Goal: Task Accomplishment & Management: Complete application form

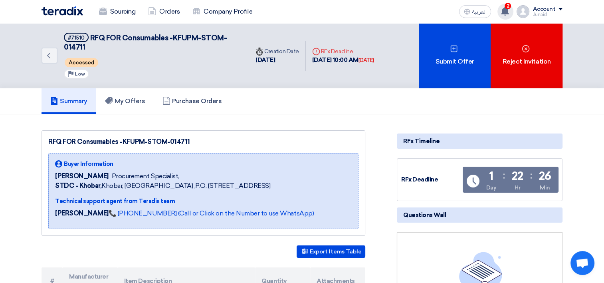
click at [510, 9] on icon at bounding box center [505, 11] width 9 height 9
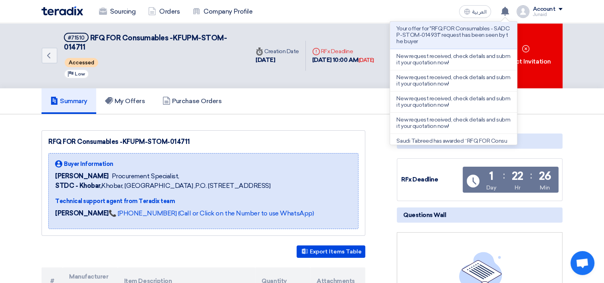
click at [395, 3] on div "Sourcing Orders Company Profile العربية ع Your offer for "RFQ FOR Consumables -…" at bounding box center [302, 11] width 533 height 23
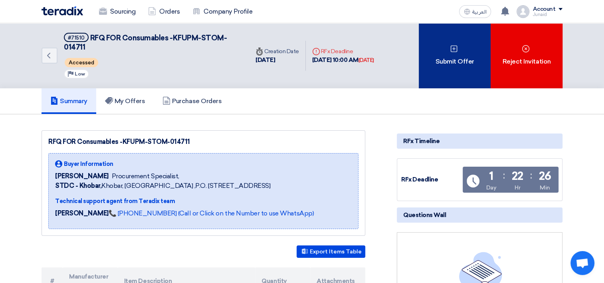
click at [439, 43] on div "Submit Offer" at bounding box center [455, 55] width 72 height 65
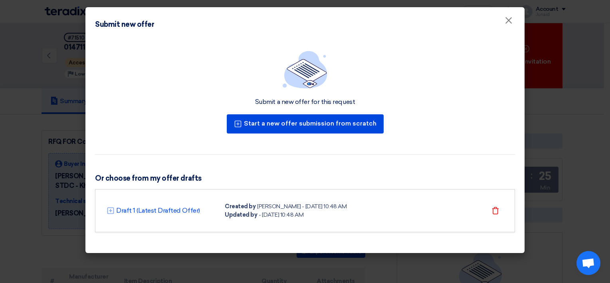
click at [304, 212] on div "- [DATE] 10:48 AM" at bounding box center [281, 214] width 45 height 8
click at [151, 210] on link "Draft 1 (Latest Drafted Offer)" at bounding box center [158, 211] width 84 height 10
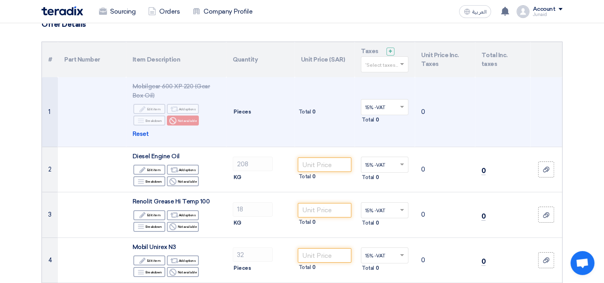
scroll to position [80, 0]
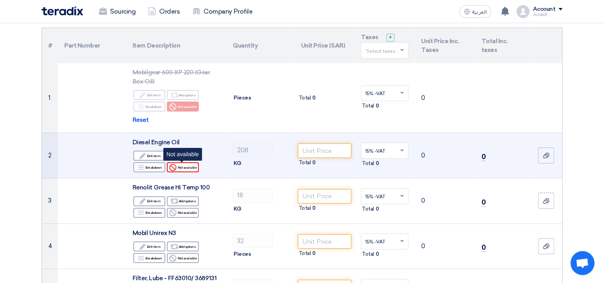
click at [187, 169] on div "Reject Not available" at bounding box center [183, 167] width 32 height 10
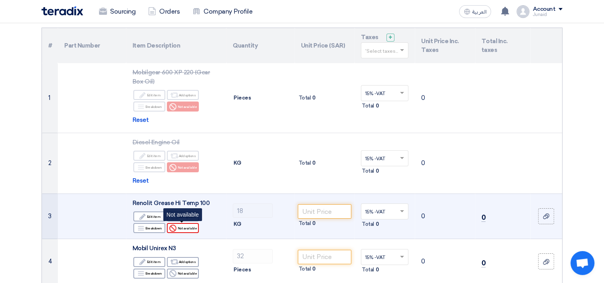
click at [195, 226] on div "Reject Not available" at bounding box center [183, 228] width 32 height 10
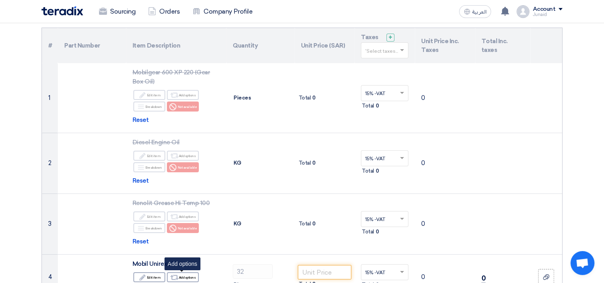
scroll to position [160, 0]
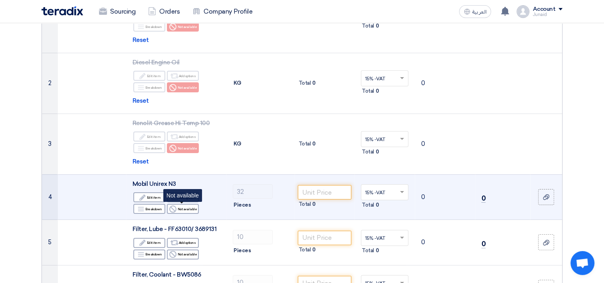
click at [176, 207] on icon "Reject" at bounding box center [172, 208] width 7 height 7
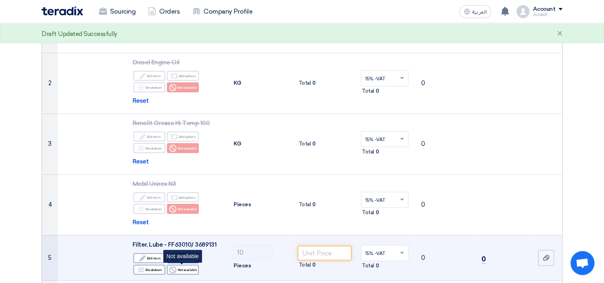
drag, startPoint x: 189, startPoint y: 270, endPoint x: 195, endPoint y: 253, distance: 18.0
click at [189, 270] on div "Reject Not available" at bounding box center [183, 269] width 32 height 10
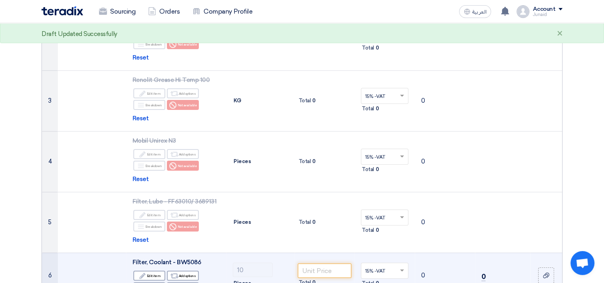
scroll to position [240, 0]
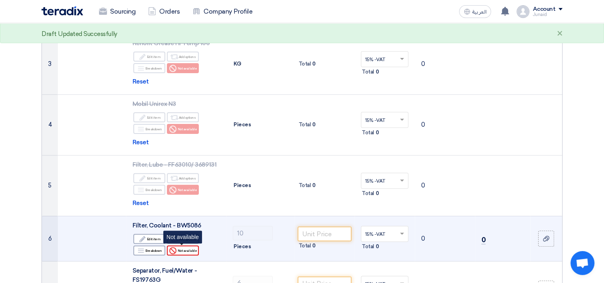
click at [187, 249] on div "Reject Not available" at bounding box center [183, 250] width 32 height 10
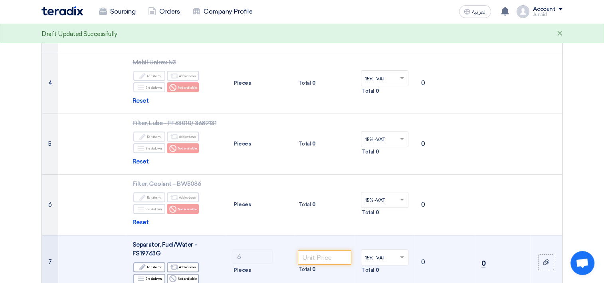
scroll to position [320, 0]
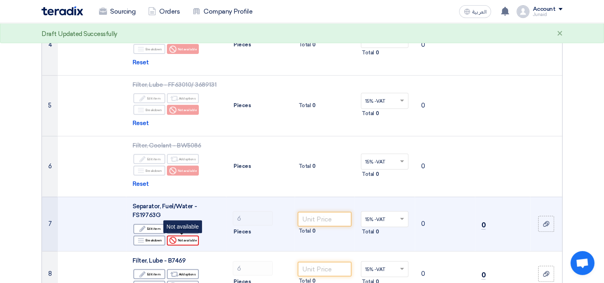
click at [178, 240] on div "Reject Not available" at bounding box center [183, 240] width 32 height 10
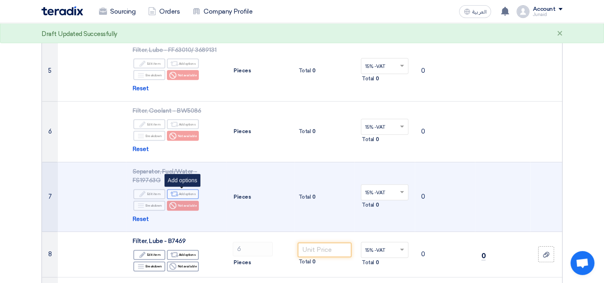
scroll to position [399, 0]
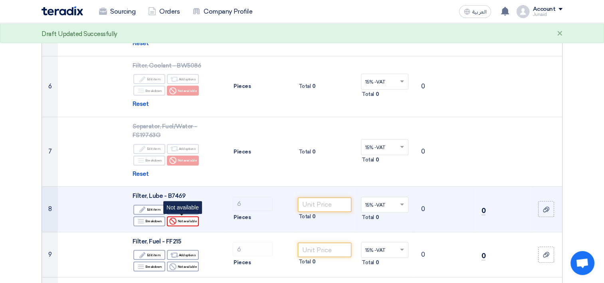
click at [186, 224] on div "Reject Not available" at bounding box center [183, 221] width 32 height 10
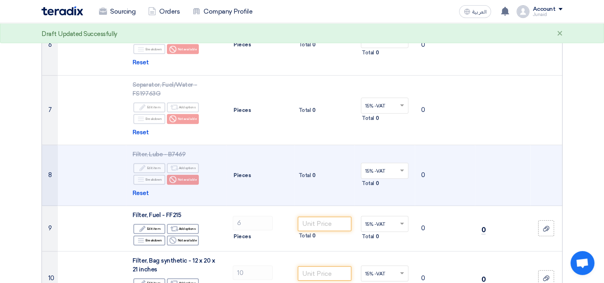
scroll to position [479, 0]
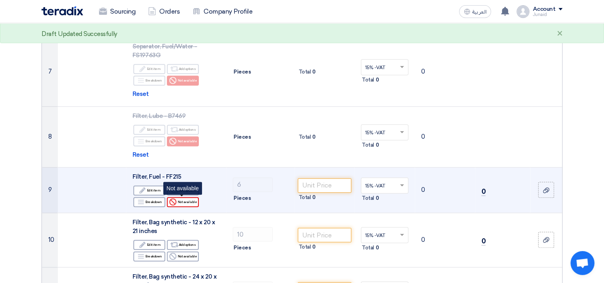
click at [183, 204] on div "Reject Not available" at bounding box center [183, 202] width 32 height 10
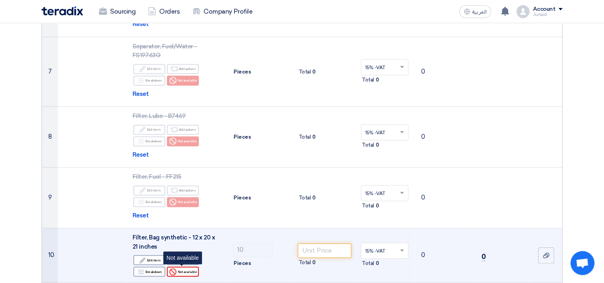
click at [180, 267] on div "Reject Not available" at bounding box center [183, 271] width 32 height 10
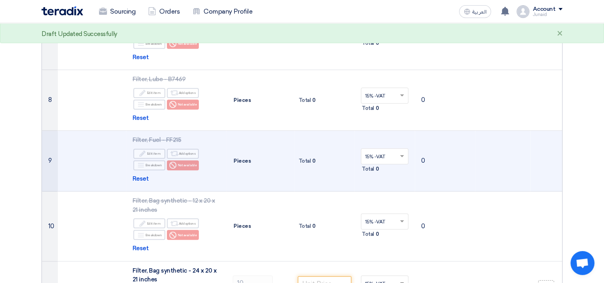
scroll to position [559, 0]
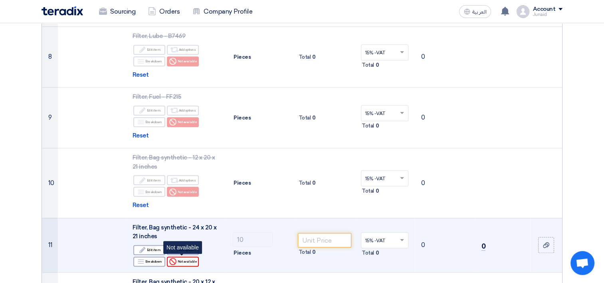
click at [184, 257] on div "Reject Not available" at bounding box center [183, 261] width 32 height 10
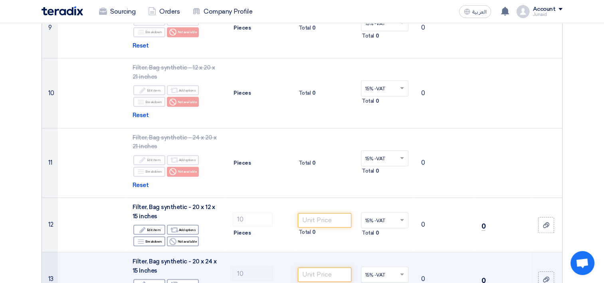
scroll to position [719, 0]
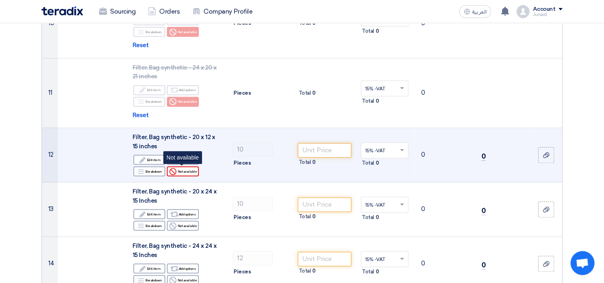
click at [189, 171] on div "Reject Not available" at bounding box center [183, 171] width 32 height 10
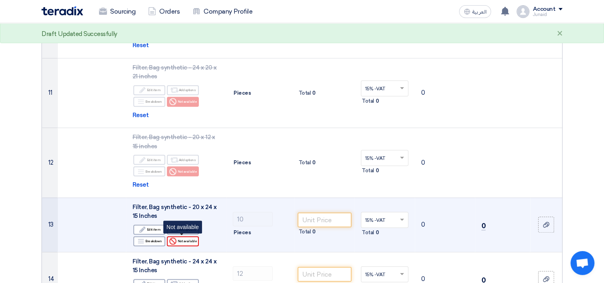
click at [187, 238] on div "Reject Not available" at bounding box center [183, 241] width 32 height 10
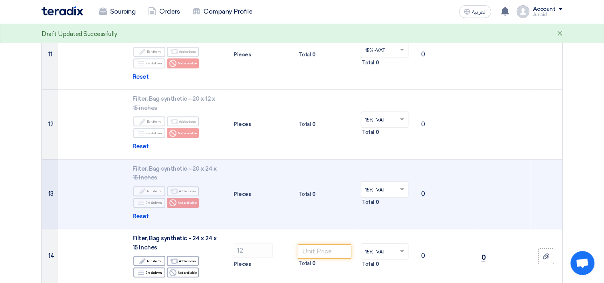
scroll to position [839, 0]
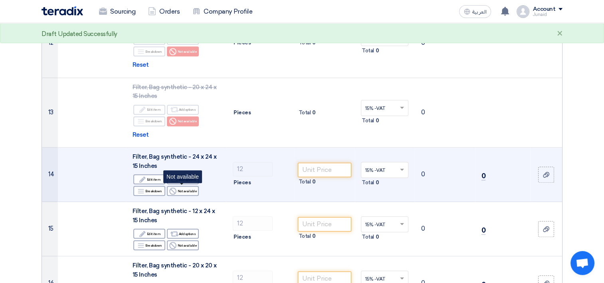
click at [184, 189] on div "Reject Not available" at bounding box center [183, 191] width 32 height 10
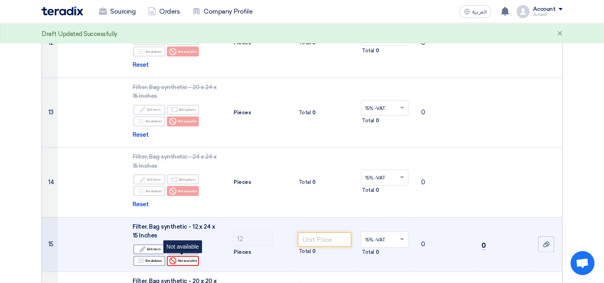
click at [187, 258] on div "Reject Not available" at bounding box center [183, 261] width 32 height 10
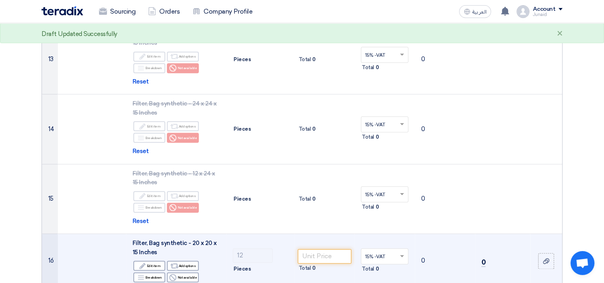
scroll to position [999, 0]
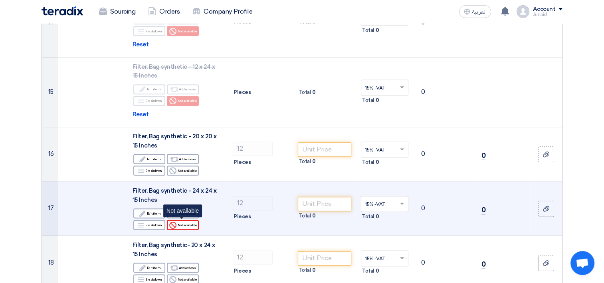
click at [187, 225] on div "Reject Not available" at bounding box center [183, 225] width 32 height 10
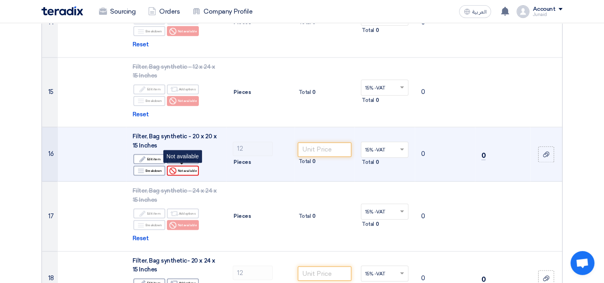
click at [189, 170] on div "Reject Not available" at bounding box center [183, 170] width 32 height 10
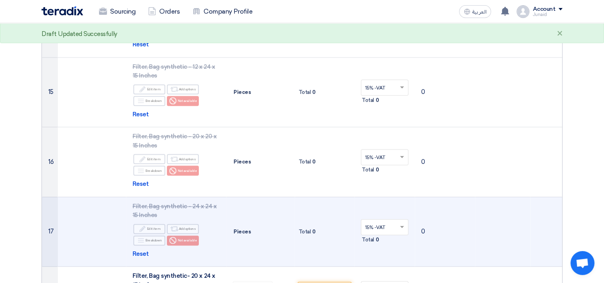
scroll to position [1118, 0]
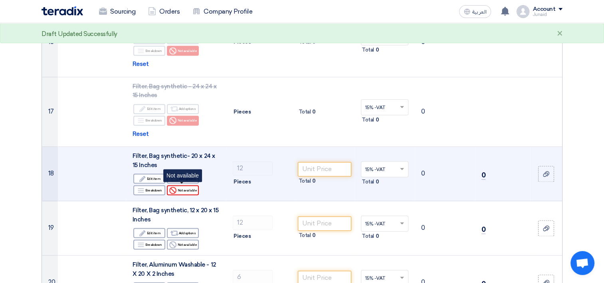
click at [192, 190] on div "Reject Not available" at bounding box center [183, 190] width 32 height 10
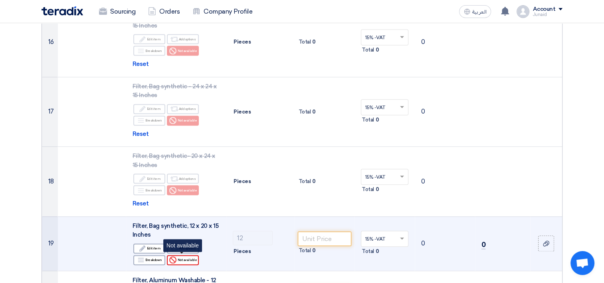
click at [186, 256] on div "Reject Not available" at bounding box center [183, 260] width 32 height 10
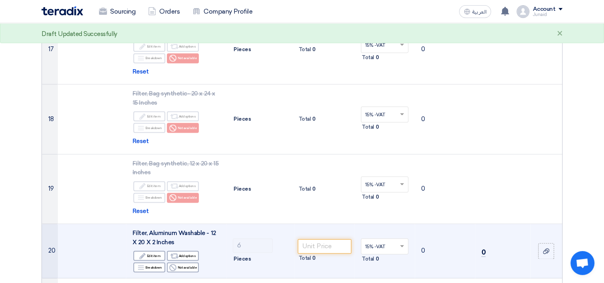
scroll to position [1198, 0]
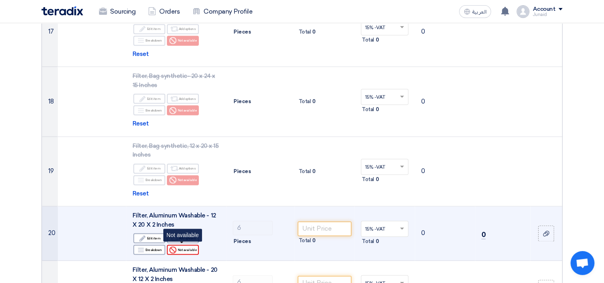
click at [189, 247] on div "Reject Not available" at bounding box center [183, 249] width 32 height 10
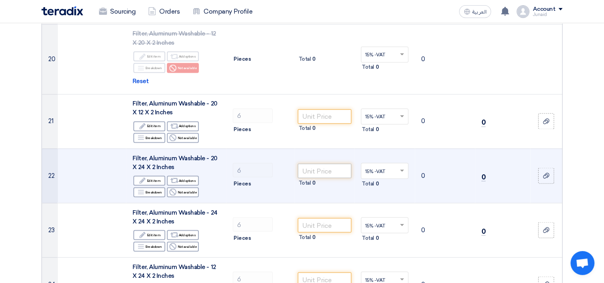
scroll to position [1398, 0]
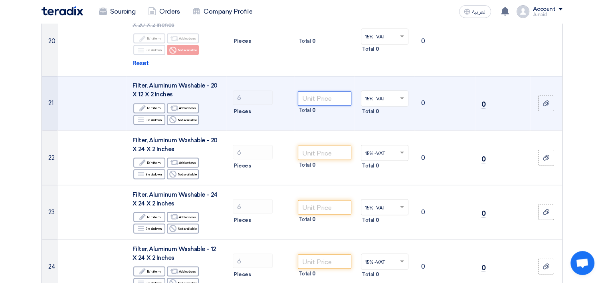
click at [331, 98] on input "number" at bounding box center [325, 98] width 54 height 14
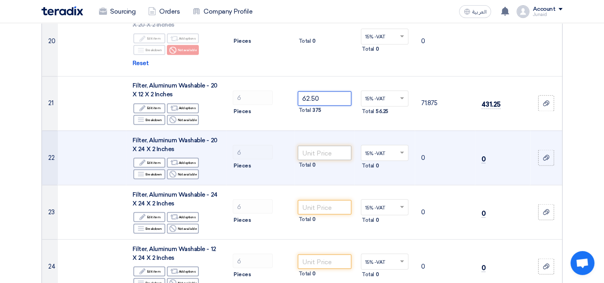
type input "62.50"
click at [345, 149] on input "number" at bounding box center [325, 152] width 54 height 14
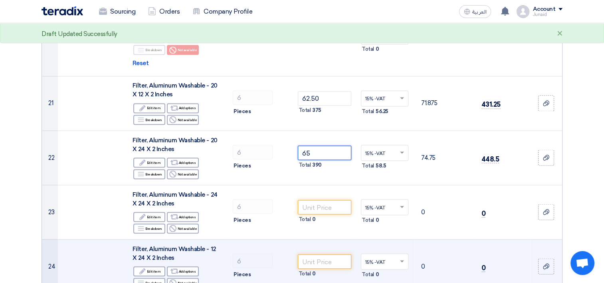
type input "65"
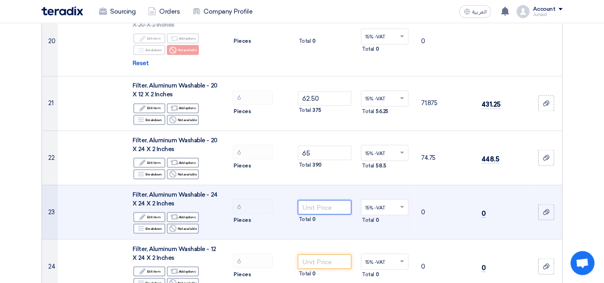
click at [334, 203] on input "number" at bounding box center [325, 207] width 54 height 14
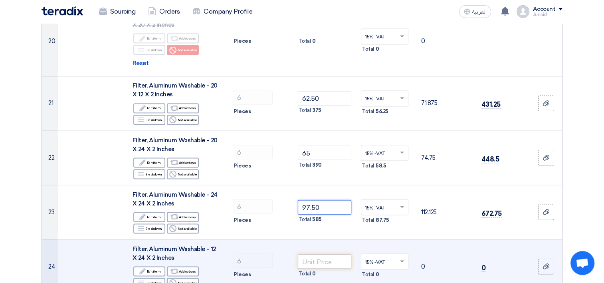
type input "97.50"
click at [315, 260] on input "number" at bounding box center [325, 261] width 54 height 14
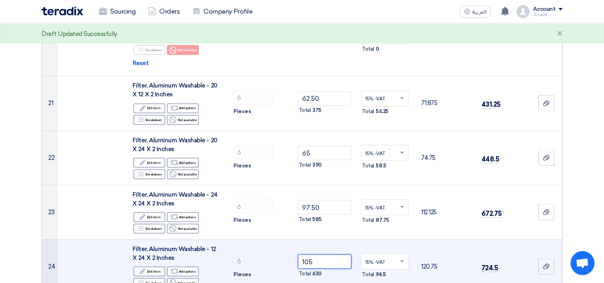
type input "105"
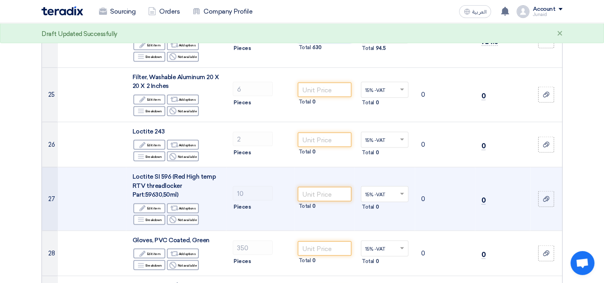
scroll to position [1638, 0]
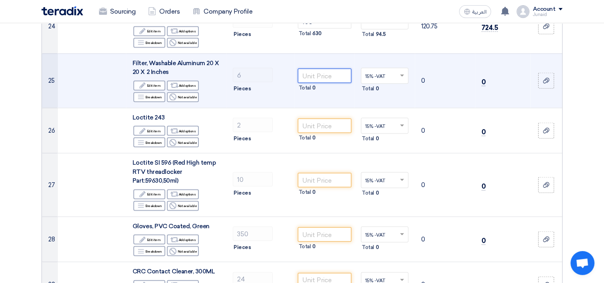
click at [310, 77] on input "number" at bounding box center [325, 76] width 54 height 14
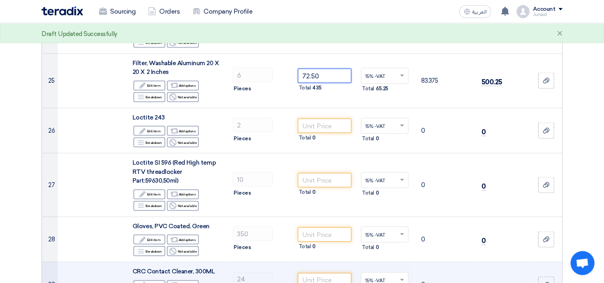
type input "72.50"
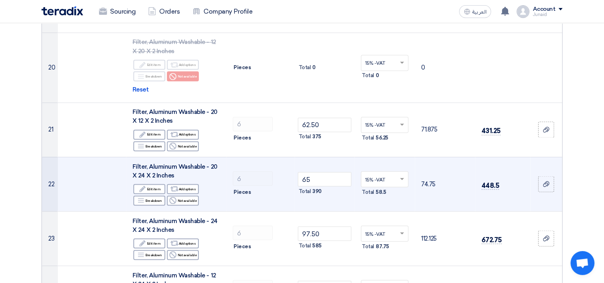
scroll to position [1358, 0]
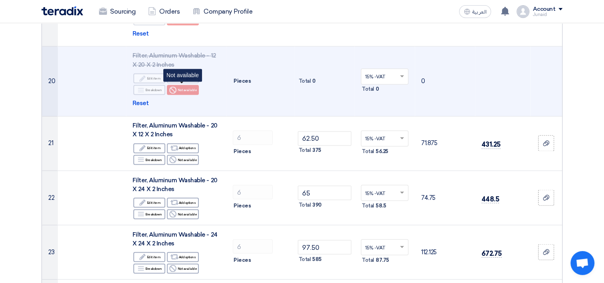
click at [188, 89] on div "Reject Not available" at bounding box center [183, 90] width 32 height 10
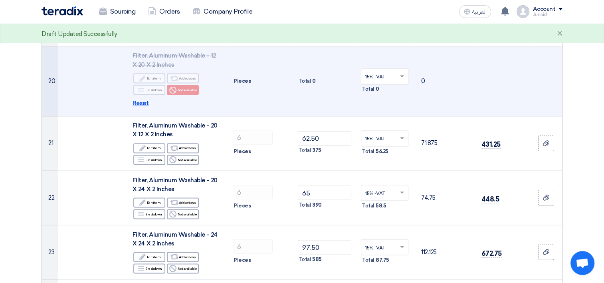
click at [139, 102] on span "Reset" at bounding box center [141, 103] width 16 height 9
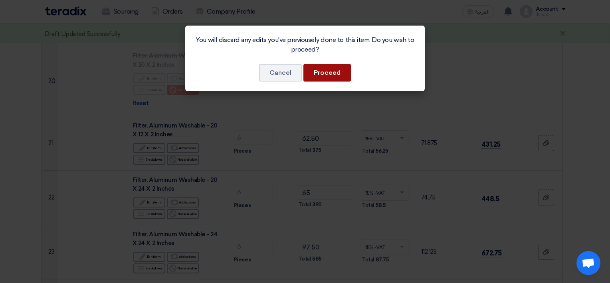
click at [322, 68] on button "Proceed" at bounding box center [328, 73] width 48 height 18
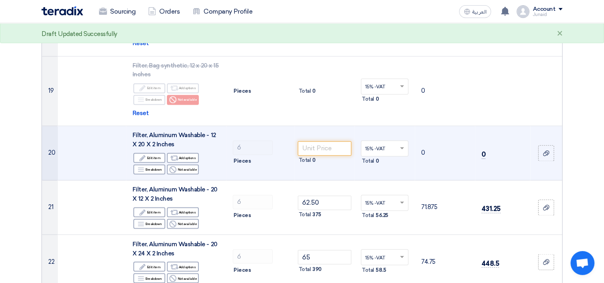
scroll to position [1278, 0]
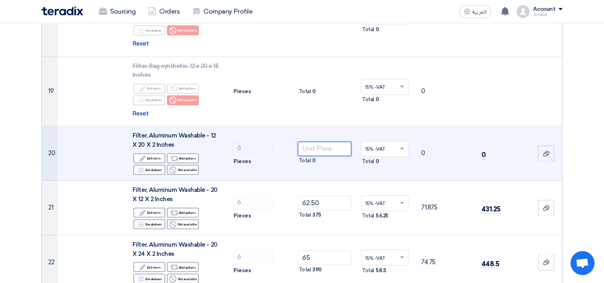
click at [321, 148] on input "number" at bounding box center [325, 148] width 54 height 14
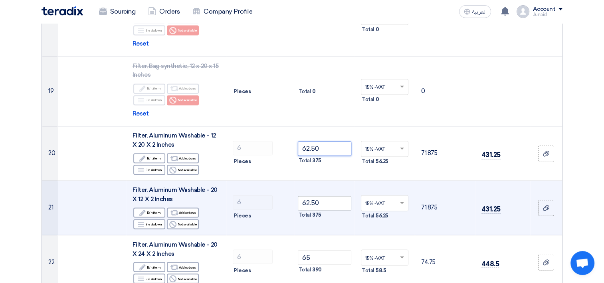
type input "62.50"
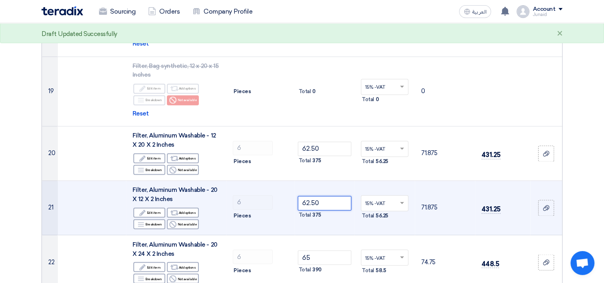
drag, startPoint x: 320, startPoint y: 202, endPoint x: 282, endPoint y: 201, distance: 38.8
click at [282, 202] on tr "21 Filter, Aluminum Washable - 20 X 12 X 2 Inches Edit Edit item Alternative Ad…" at bounding box center [302, 208] width 520 height 54
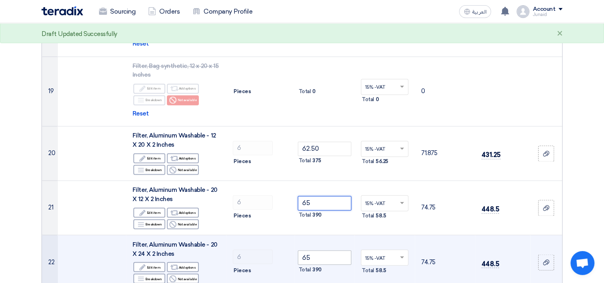
type input "65"
click at [323, 252] on input "65" at bounding box center [325, 257] width 54 height 14
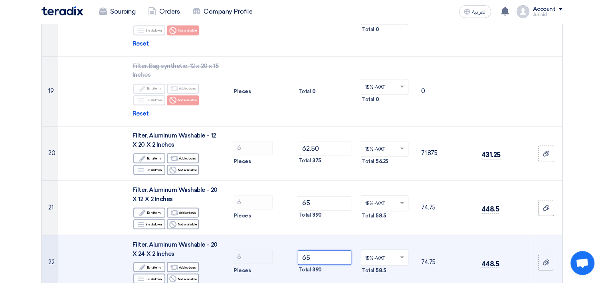
type input "6"
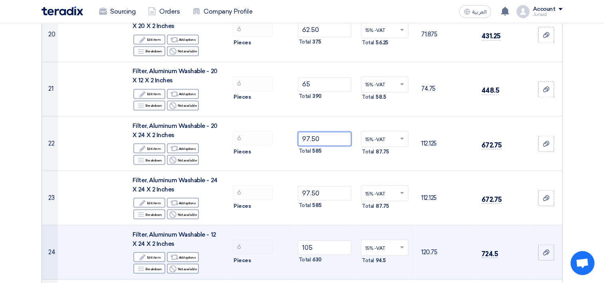
scroll to position [1398, 0]
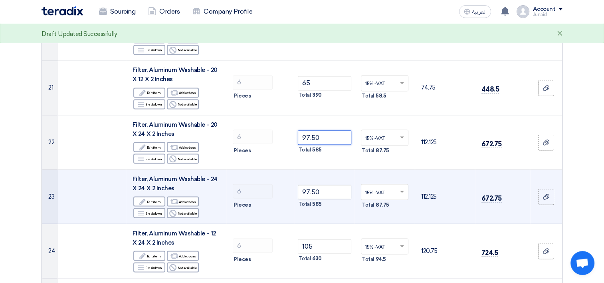
type input "97.50"
drag, startPoint x: 318, startPoint y: 192, endPoint x: 288, endPoint y: 196, distance: 30.3
click at [288, 196] on tr "23 Filter, Aluminum Washable - 24 X 24 X 2 Inches Edit Edit item Alternative Ad…" at bounding box center [302, 196] width 520 height 54
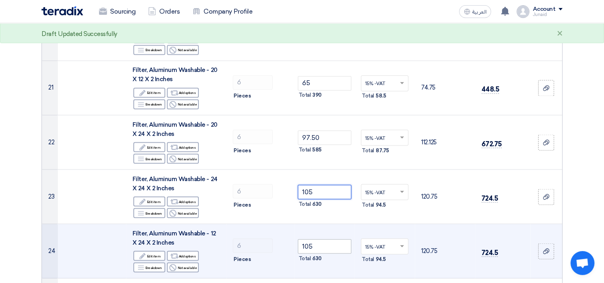
type input "105"
drag, startPoint x: 315, startPoint y: 238, endPoint x: 275, endPoint y: 242, distance: 40.1
click at [275, 242] on tr "24 Filter, Aluminum Washable - 12 X 24 X 2 Inches Edit Edit item Alternative Ad…" at bounding box center [302, 251] width 520 height 54
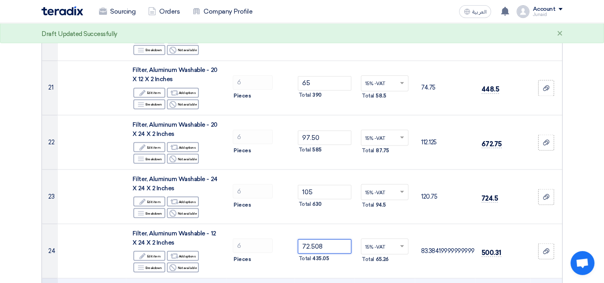
type input "72.50"
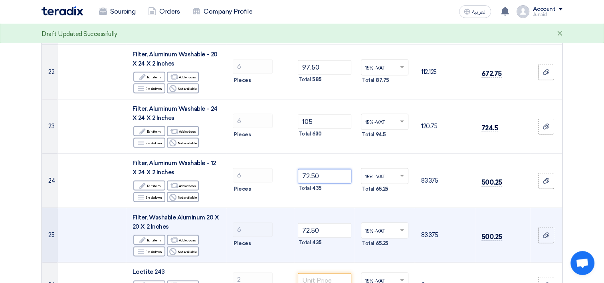
scroll to position [1478, 0]
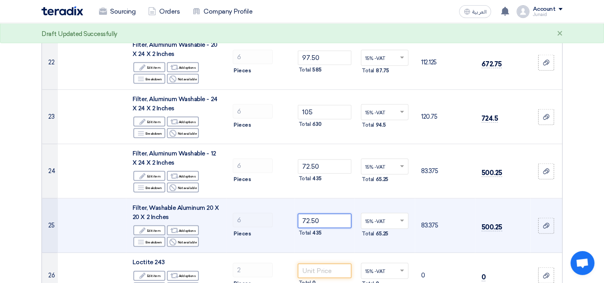
drag, startPoint x: 324, startPoint y: 220, endPoint x: 275, endPoint y: 222, distance: 49.2
click at [275, 222] on tr "25 Filter, Washable Aluminum 20 X 20 X 2 Inches Edit Edit item Alternative Add …" at bounding box center [302, 225] width 520 height 54
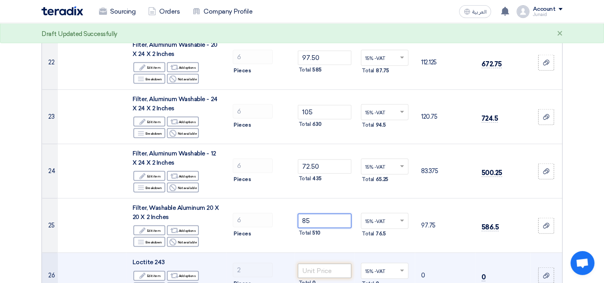
type input "85"
click at [314, 268] on input "number" at bounding box center [325, 270] width 54 height 14
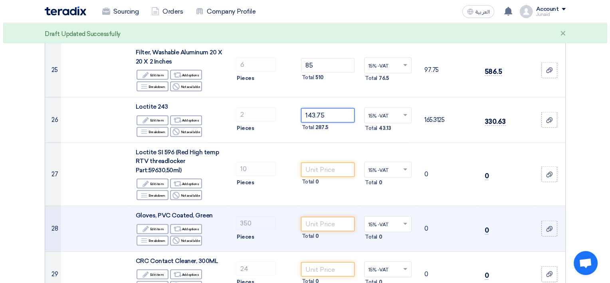
scroll to position [1638, 0]
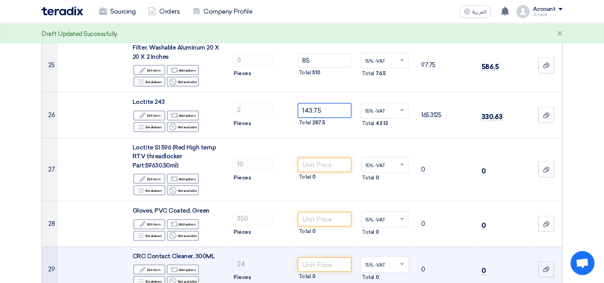
type input "143.75"
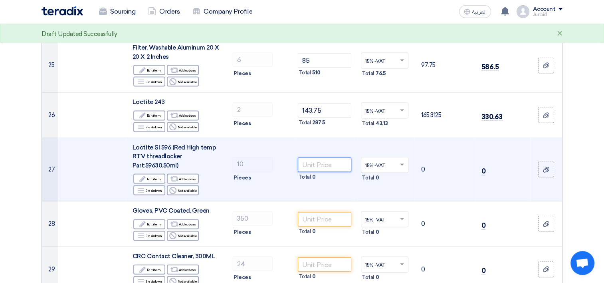
click at [324, 163] on input "number" at bounding box center [325, 165] width 54 height 14
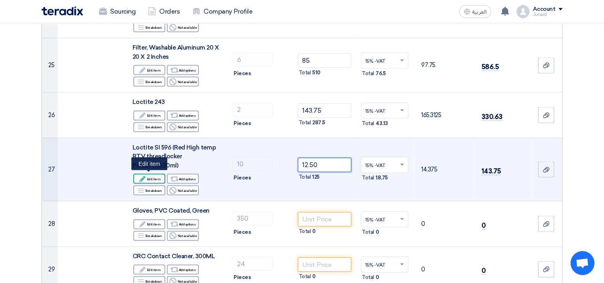
type input "12.50"
click at [158, 180] on div "Edit Edit item" at bounding box center [149, 179] width 32 height 10
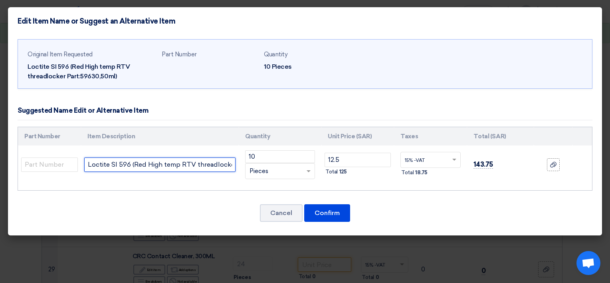
click at [186, 164] on input "Loctite SI 596 (Red High temp RTV threadlocker Part:59630,50ml)" at bounding box center [159, 164] width 151 height 14
click at [220, 166] on input "Loctite SI 596 (Red High temp RTV threadlocker Part:59630,50ml)" at bounding box center [159, 164] width 151 height 14
type input "Loctite SI 596 (Red High temp RTV threadlocker Part:59630,80ml)"
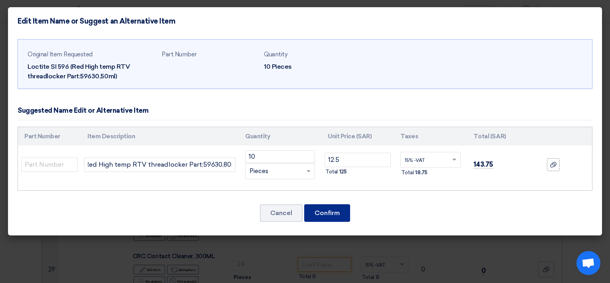
click at [325, 212] on button "Confirm" at bounding box center [327, 213] width 46 height 18
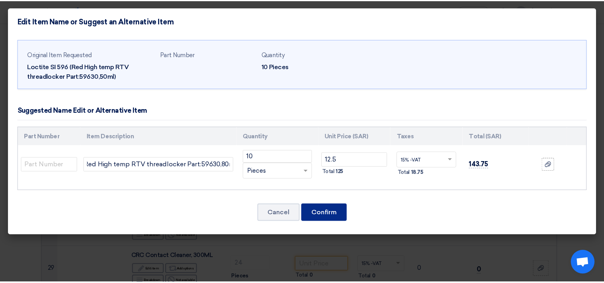
scroll to position [0, 0]
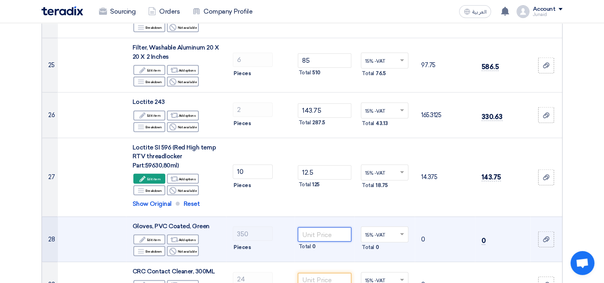
click at [343, 237] on input "number" at bounding box center [325, 234] width 54 height 14
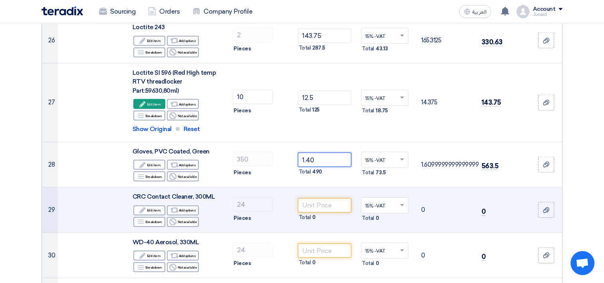
scroll to position [1717, 0]
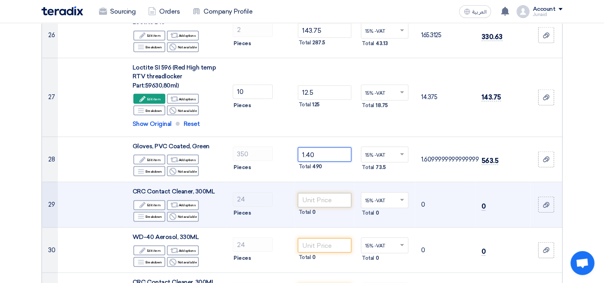
type input "1.40"
click at [313, 198] on input "number" at bounding box center [325, 200] width 54 height 14
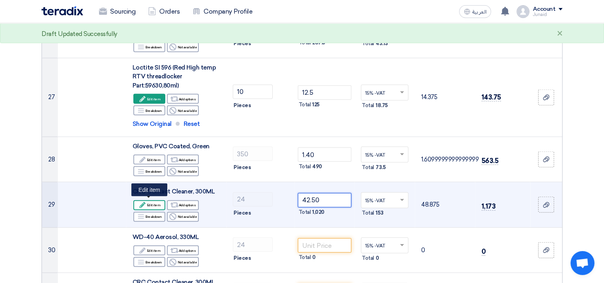
type input "42.50"
click at [148, 204] on div "Edit Edit item" at bounding box center [149, 205] width 32 height 10
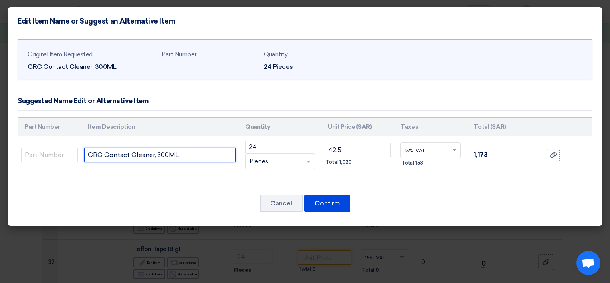
click at [163, 157] on input "CRC Contact Cleaner, 300ML" at bounding box center [159, 155] width 151 height 14
type input "CRC Contact Cleaner, 400ML"
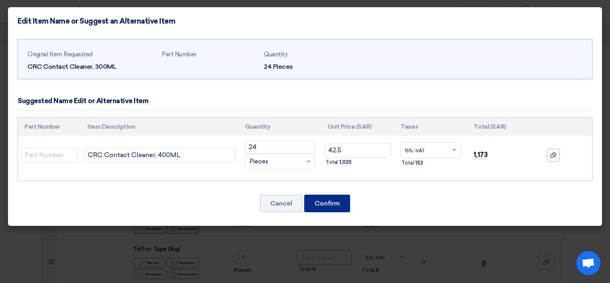
click at [344, 198] on button "Confirm" at bounding box center [327, 204] width 46 height 18
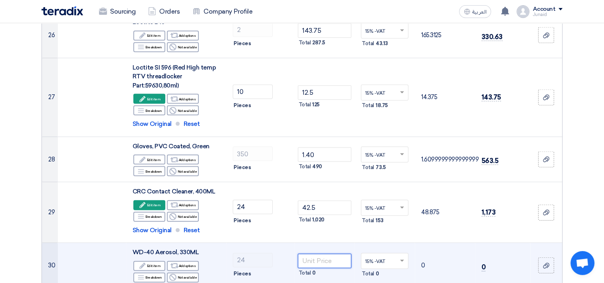
click at [326, 258] on input "number" at bounding box center [325, 261] width 54 height 14
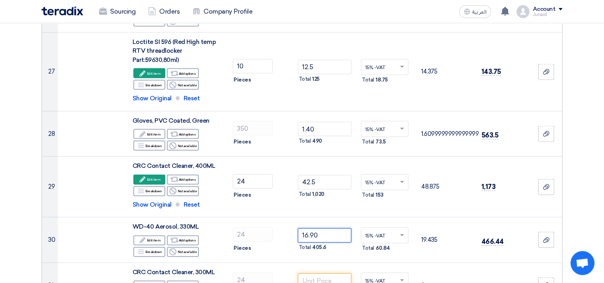
scroll to position [1877, 0]
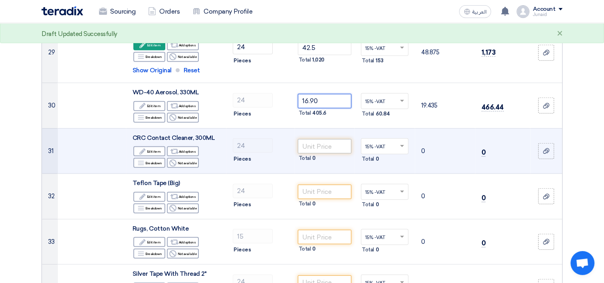
type input "16.90"
click at [318, 143] on input "number" at bounding box center [325, 146] width 54 height 14
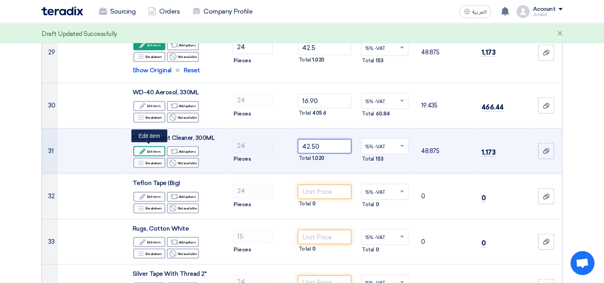
type input "42.50"
click at [150, 151] on div "Edit Edit item" at bounding box center [149, 151] width 32 height 10
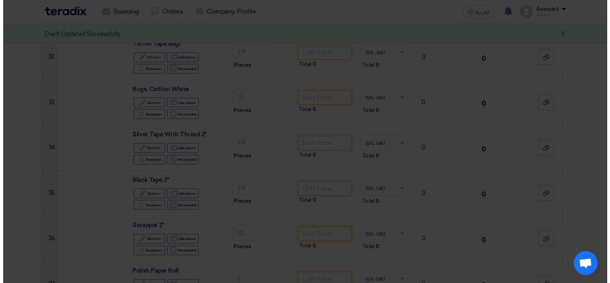
scroll to position [1799, 0]
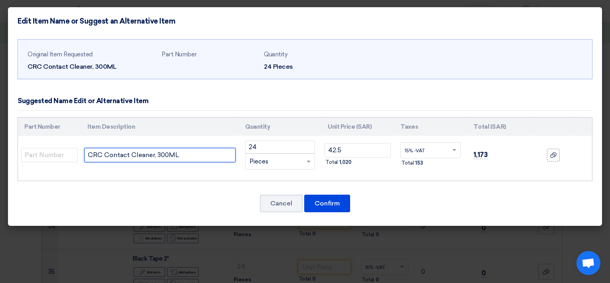
drag, startPoint x: 160, startPoint y: 158, endPoint x: 173, endPoint y: 157, distance: 12.8
click at [160, 158] on input "CRC Contact Cleaner, 300ML" at bounding box center [159, 155] width 151 height 14
type input "CRC Contact Cleaner, 400ML"
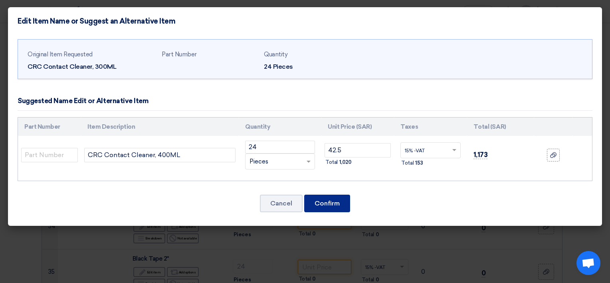
click at [339, 199] on button "Confirm" at bounding box center [327, 204] width 46 height 18
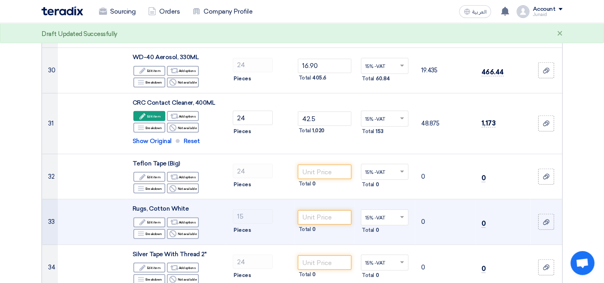
scroll to position [1917, 0]
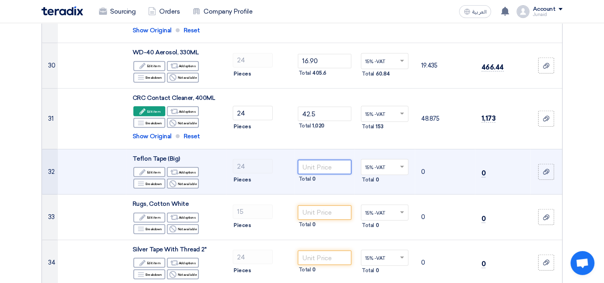
click at [318, 163] on input "number" at bounding box center [325, 167] width 54 height 14
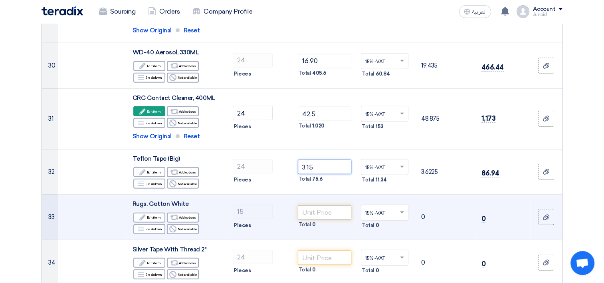
type input "3.15"
click at [324, 206] on input "number" at bounding box center [325, 212] width 54 height 14
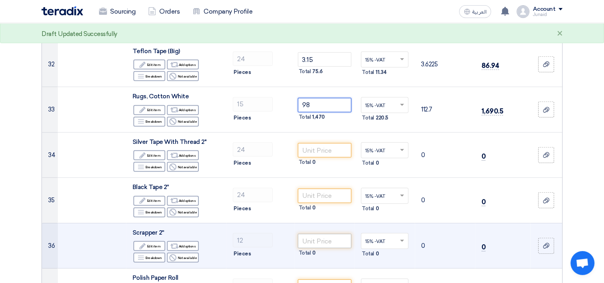
scroll to position [2037, 0]
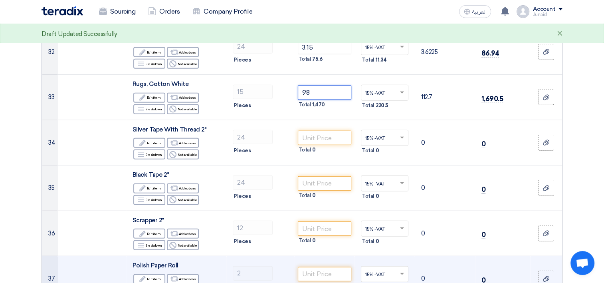
type input "98"
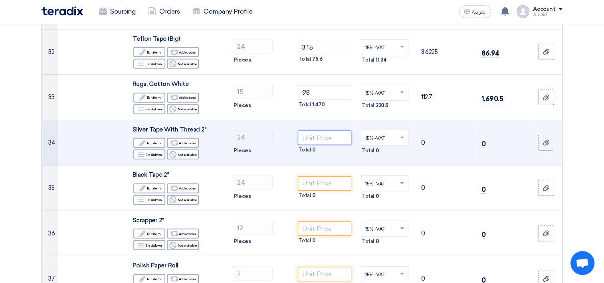
click at [342, 139] on input "number" at bounding box center [325, 138] width 54 height 14
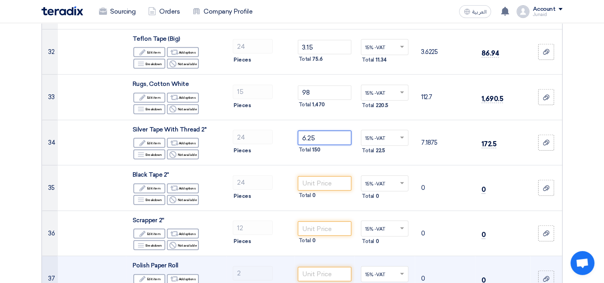
type input "6.25"
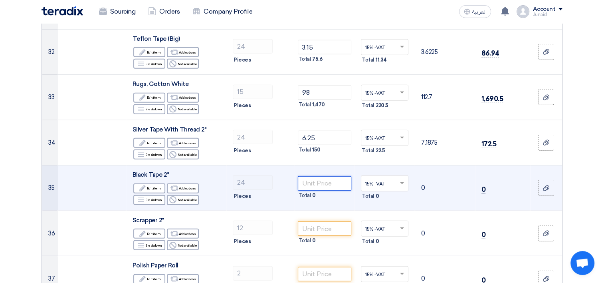
click at [321, 179] on input "number" at bounding box center [325, 183] width 54 height 14
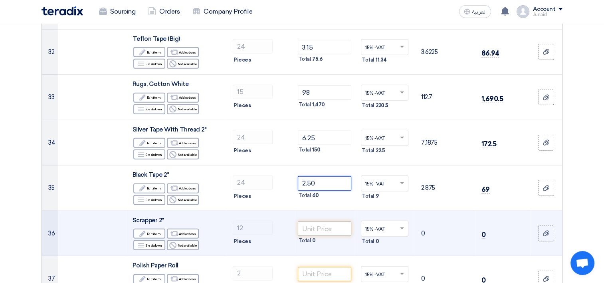
type input "2.50"
click at [334, 230] on input "number" at bounding box center [325, 228] width 54 height 14
type input "6"
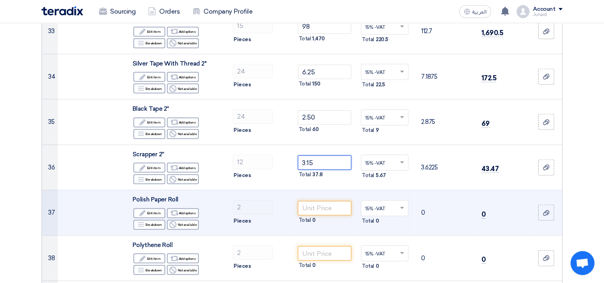
scroll to position [2117, 0]
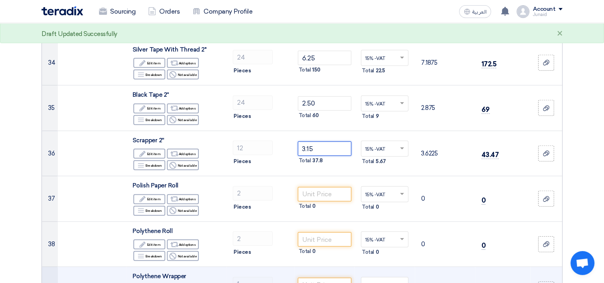
type input "3.15"
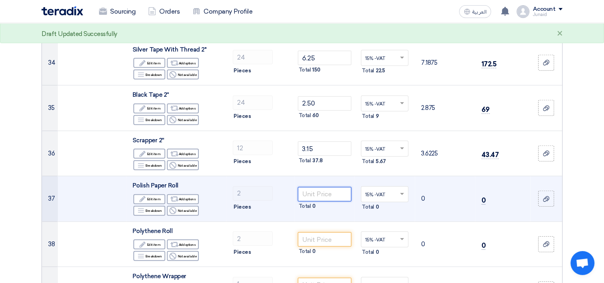
click at [313, 188] on input "number" at bounding box center [325, 194] width 54 height 14
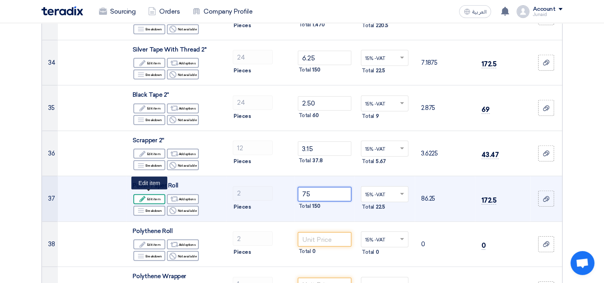
type input "75"
click at [155, 197] on div "Edit Edit item" at bounding box center [149, 199] width 32 height 10
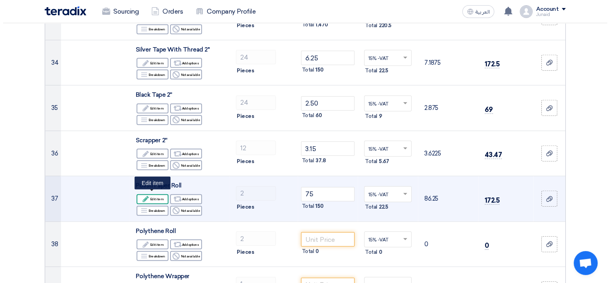
scroll to position [1917, 0]
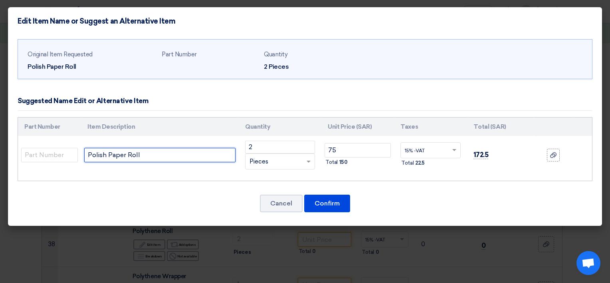
drag, startPoint x: 86, startPoint y: 155, endPoint x: 91, endPoint y: 154, distance: 4.4
click at [86, 155] on input "Polish Paper Roll" at bounding box center [159, 155] width 151 height 14
type input "2" Polish Paper Roll"
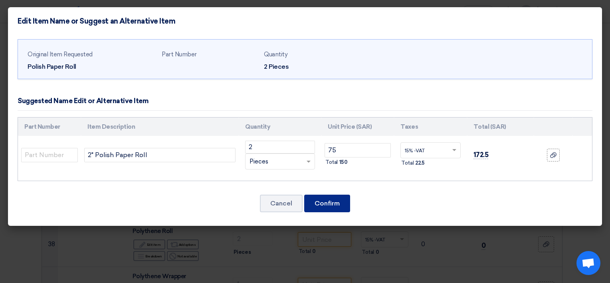
click at [336, 199] on button "Confirm" at bounding box center [327, 204] width 46 height 18
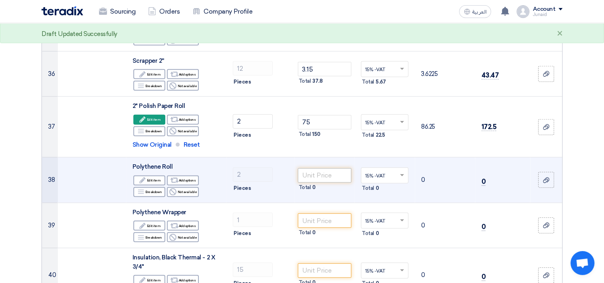
scroll to position [2197, 0]
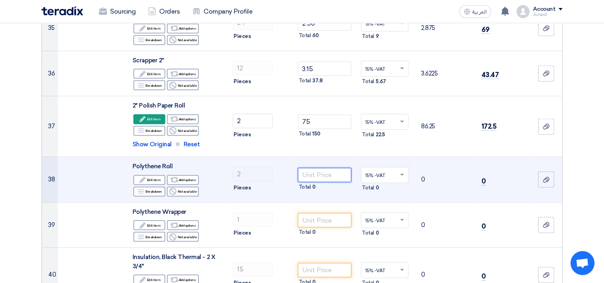
click at [315, 175] on input "number" at bounding box center [325, 175] width 54 height 14
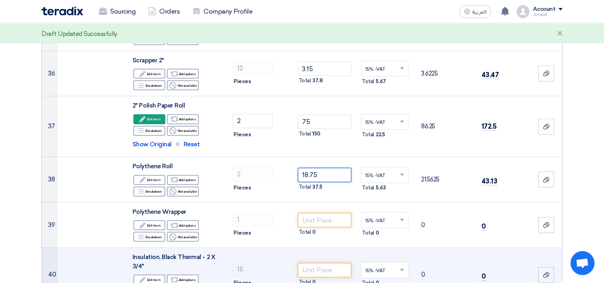
type input "18.75"
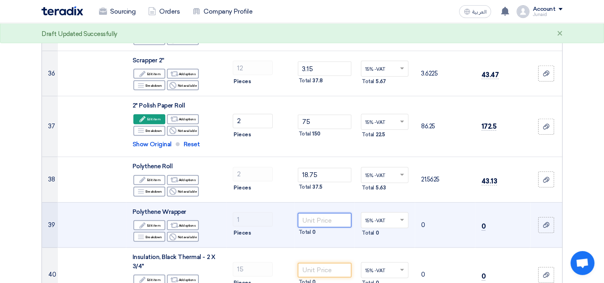
click at [342, 215] on input "number" at bounding box center [325, 220] width 54 height 14
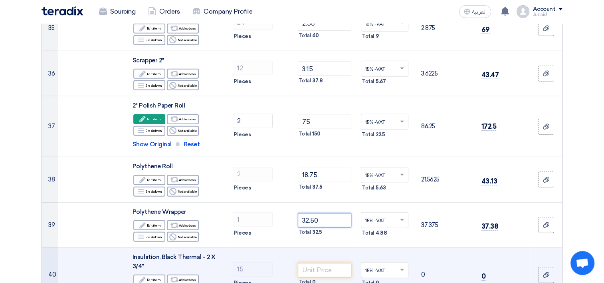
type input "32.50"
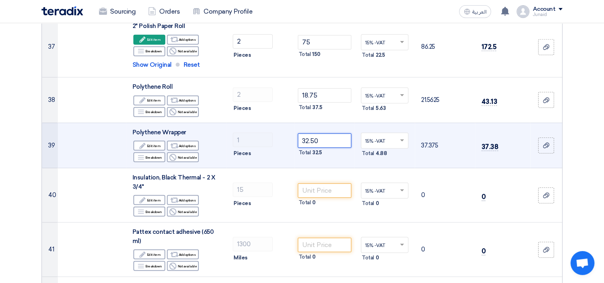
scroll to position [2277, 0]
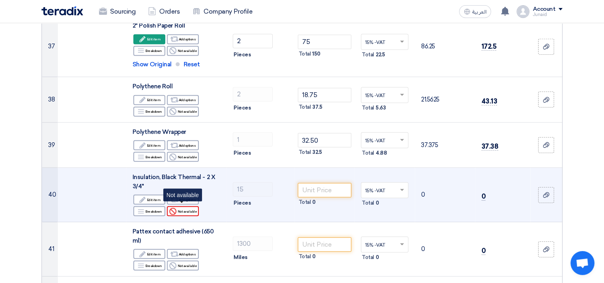
click at [178, 208] on div "Reject Not available" at bounding box center [183, 211] width 32 height 10
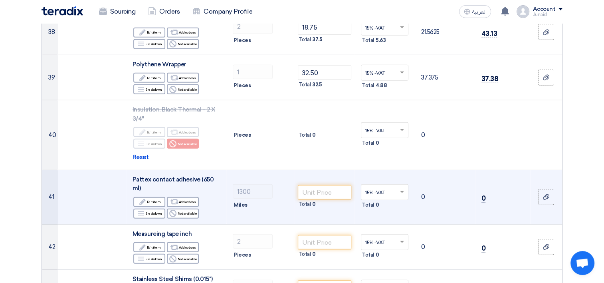
scroll to position [2357, 0]
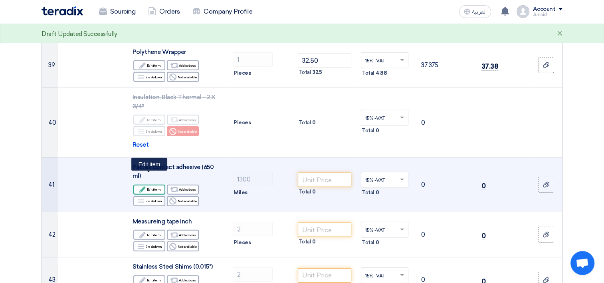
click at [153, 185] on div "Edit Edit item" at bounding box center [149, 190] width 32 height 10
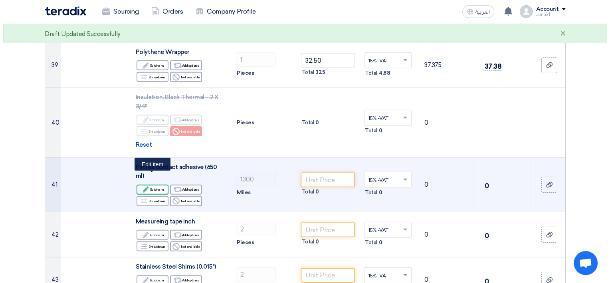
scroll to position [2096, 0]
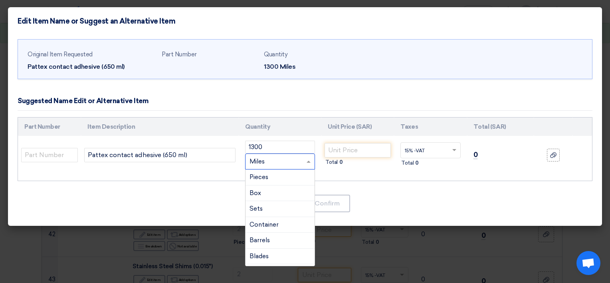
click at [305, 161] on span at bounding box center [310, 161] width 10 height 9
click at [264, 197] on div "Box" at bounding box center [280, 193] width 69 height 16
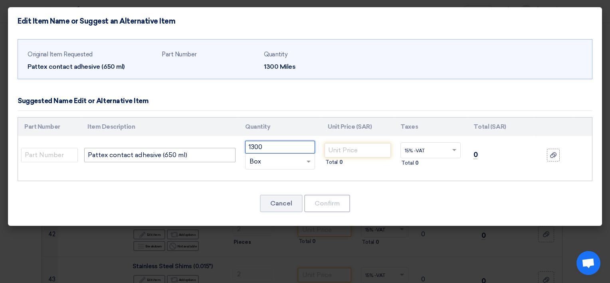
drag, startPoint x: 265, startPoint y: 147, endPoint x: 233, endPoint y: 150, distance: 32.1
click at [233, 150] on tr "Pattex contact adhesive (650 ml) 1300 RFQ_STEP1.ITEMS.2.TYPE_PLACEHOLDER ×" at bounding box center [305, 155] width 574 height 38
type input "2"
click at [367, 149] on input "number" at bounding box center [358, 150] width 66 height 14
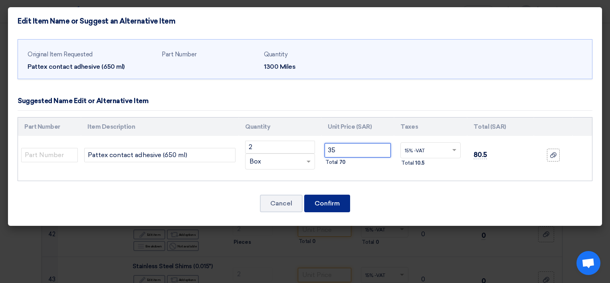
type input "35"
click at [332, 205] on button "Confirm" at bounding box center [327, 204] width 46 height 18
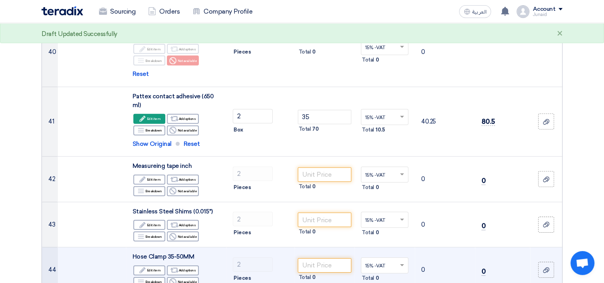
scroll to position [2436, 0]
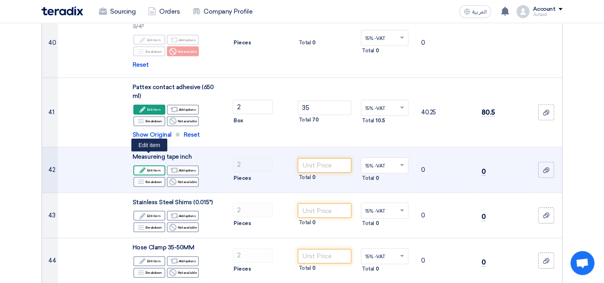
click at [153, 165] on div "Edit Edit item" at bounding box center [149, 170] width 32 height 10
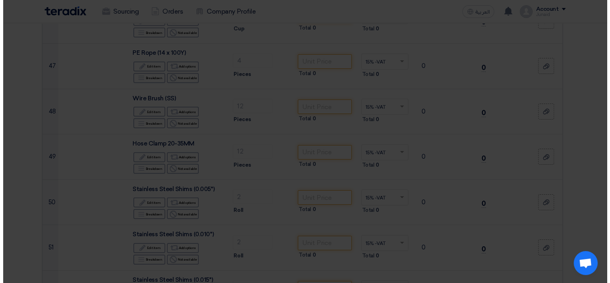
scroll to position [2176, 0]
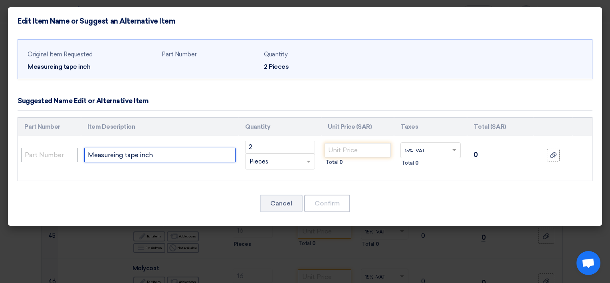
drag, startPoint x: 178, startPoint y: 151, endPoint x: 61, endPoint y: 152, distance: 117.4
click at [61, 152] on tr "Measureing tape inch 2 RFQ_STEP1.ITEMS.2.TYPE_PLACEHOLDER × Pieces" at bounding box center [305, 155] width 574 height 38
paste input "5 MTR"
type input "Measureing tape inch 5 MTR"
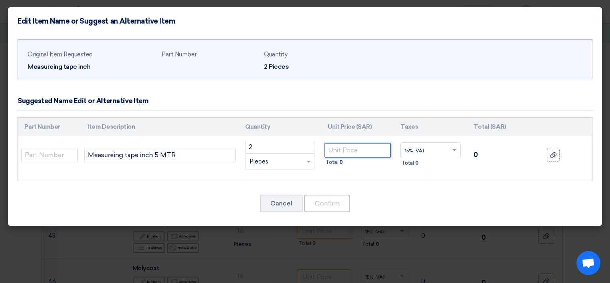
click at [363, 144] on input "number" at bounding box center [358, 150] width 66 height 14
type input "12.50"
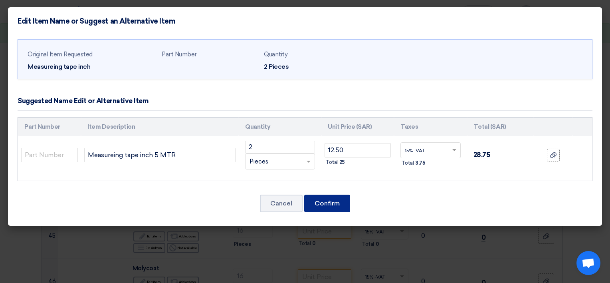
click at [336, 203] on button "Confirm" at bounding box center [327, 204] width 46 height 18
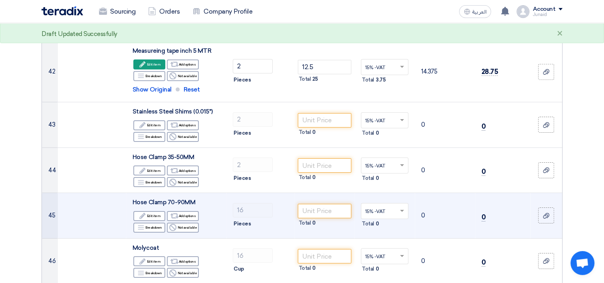
scroll to position [2556, 0]
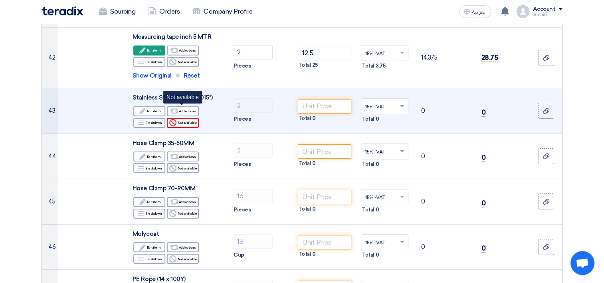
click at [191, 118] on div "Reject Not available" at bounding box center [183, 123] width 32 height 10
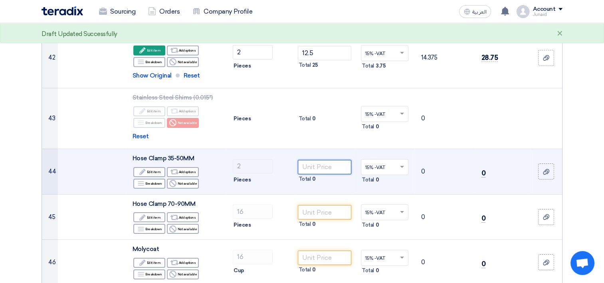
click at [334, 160] on input "number" at bounding box center [325, 167] width 54 height 14
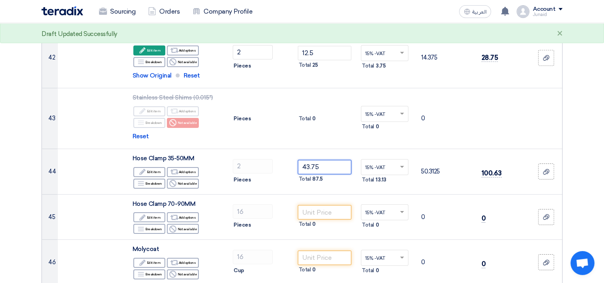
type input "43.75"
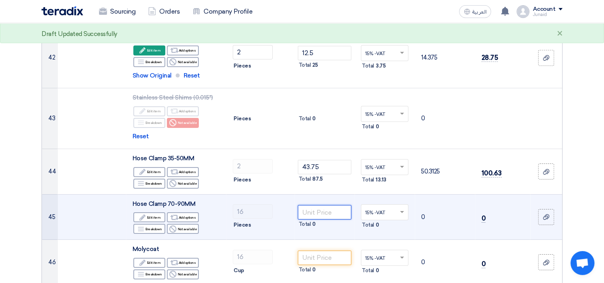
click at [335, 205] on input "number" at bounding box center [325, 212] width 54 height 14
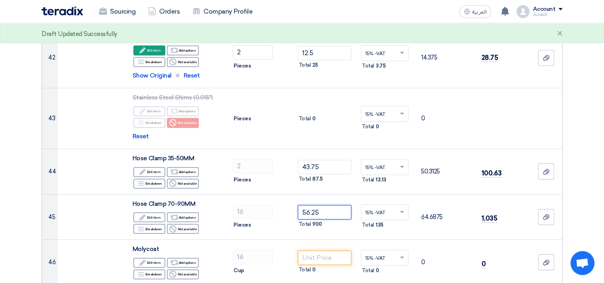
type input "56.25"
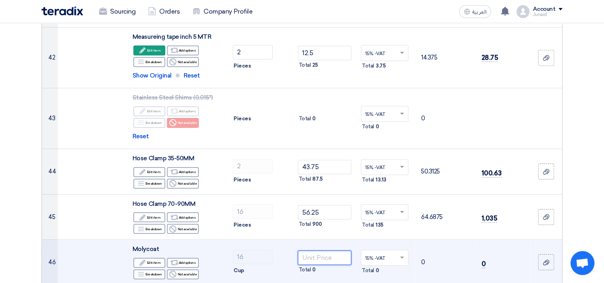
click at [321, 250] on input "number" at bounding box center [325, 257] width 54 height 14
type input "181.25"
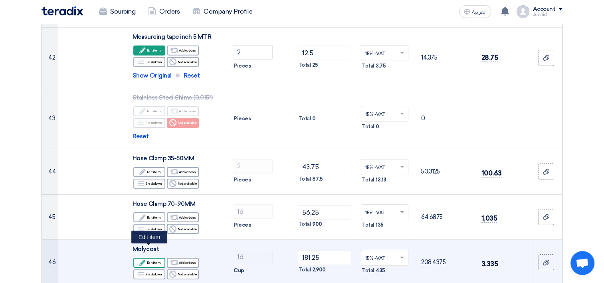
click at [155, 258] on div "Edit Edit item" at bounding box center [149, 263] width 32 height 10
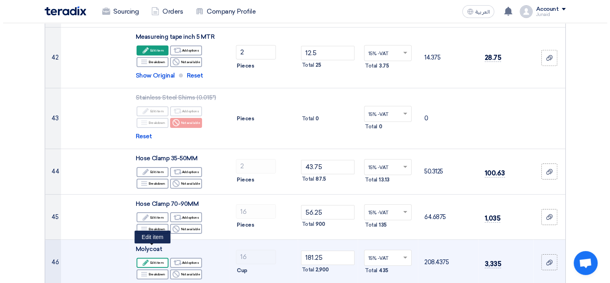
scroll to position [2296, 0]
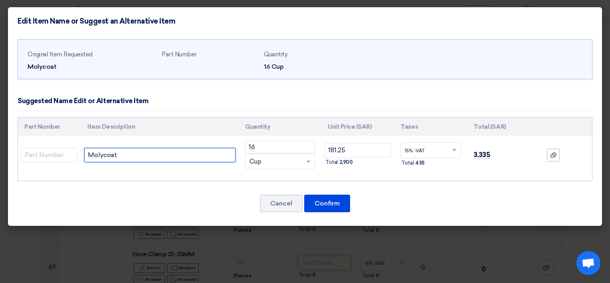
drag, startPoint x: 152, startPoint y: 155, endPoint x: 10, endPoint y: 161, distance: 141.9
click at [10, 161] on div "Original Item Requested [GEOGRAPHIC_DATA] Part Number Quantity 16 Cup [GEOGRAPH…" at bounding box center [305, 130] width 594 height 191
paste input "1000 Paste 1 Kg"
type input "Molycoat 1000 Paste 1 Kg"
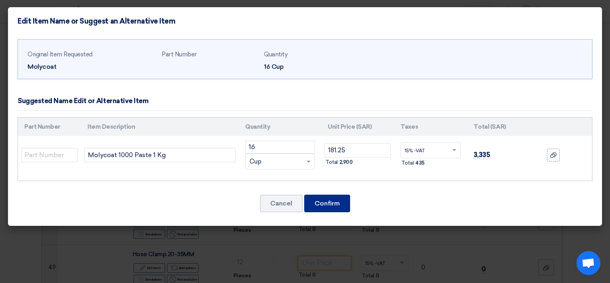
click at [323, 203] on button "Confirm" at bounding box center [327, 204] width 46 height 18
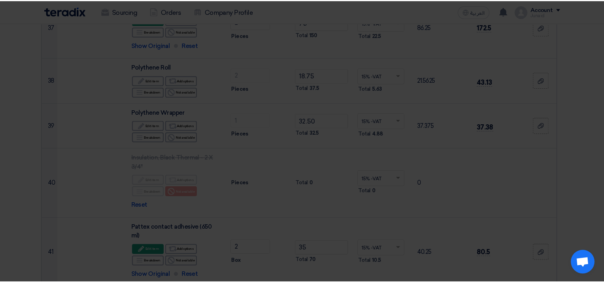
scroll to position [2678, 0]
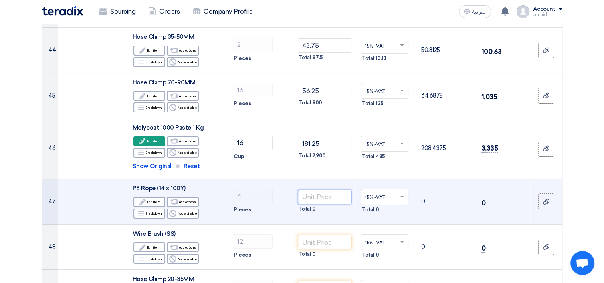
click at [324, 190] on input "number" at bounding box center [325, 197] width 54 height 14
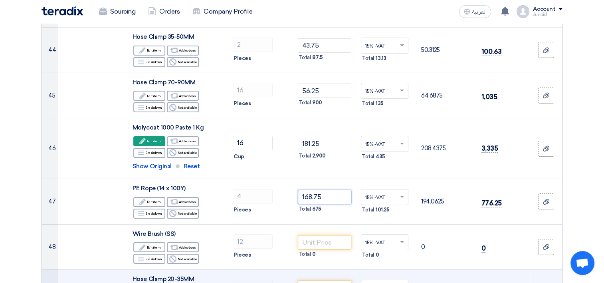
type input "168.75"
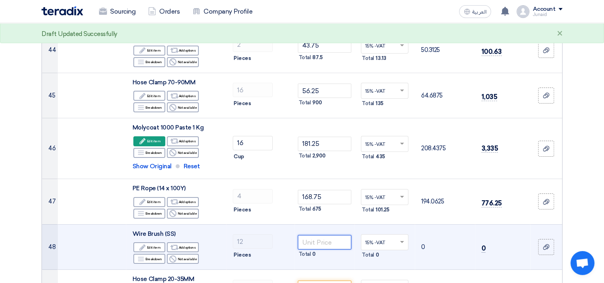
click at [328, 235] on input "number" at bounding box center [325, 242] width 54 height 14
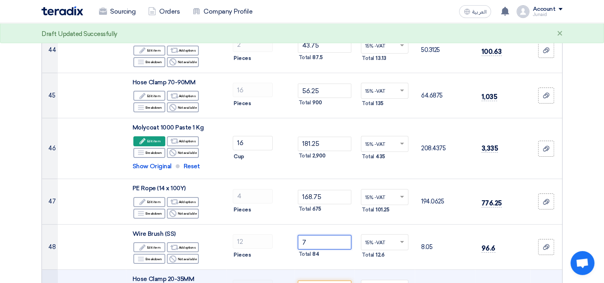
type input "7"
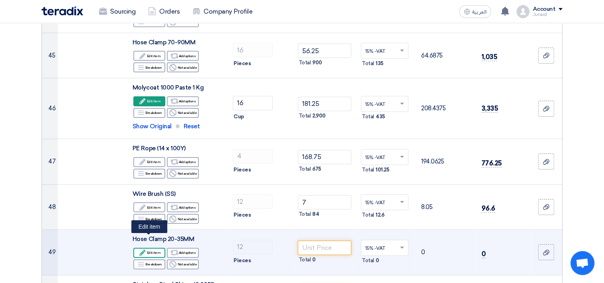
click at [152, 248] on div "Edit Edit item" at bounding box center [149, 253] width 32 height 10
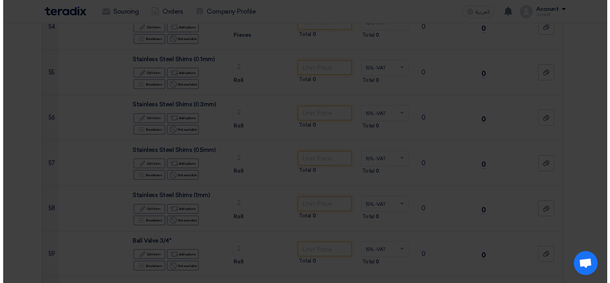
scroll to position [2336, 0]
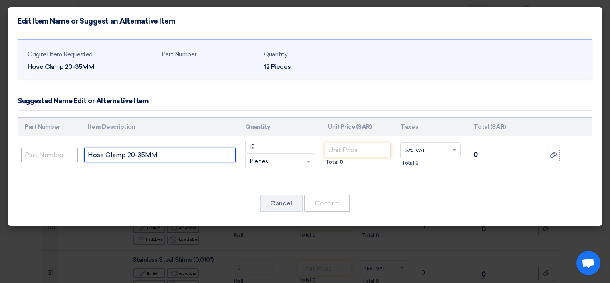
drag, startPoint x: 164, startPoint y: 155, endPoint x: 34, endPoint y: 153, distance: 130.2
click at [35, 155] on tr "Hose Clamp 20-35MM 12 RFQ_STEP1.ITEMS.2.TYPE_PLACEHOLDER" at bounding box center [305, 155] width 574 height 38
paste input "5-35 mm"
type input "Hose Clamp 25-35 mm"
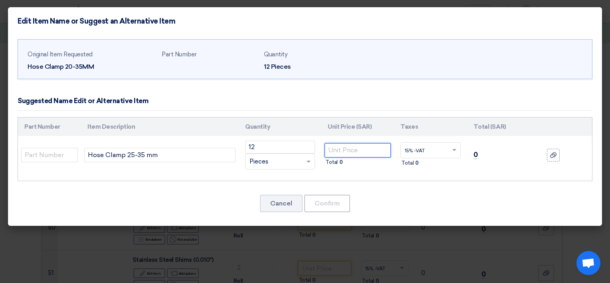
click at [351, 149] on input "number" at bounding box center [358, 150] width 66 height 14
type input "3.75"
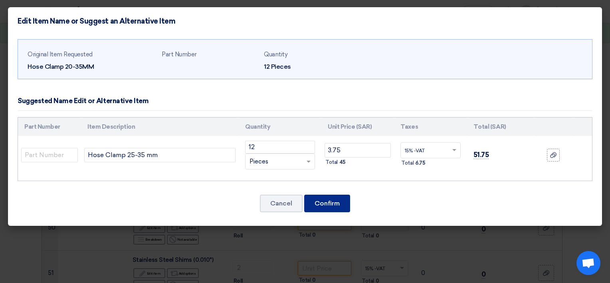
click at [338, 199] on button "Confirm" at bounding box center [327, 204] width 46 height 18
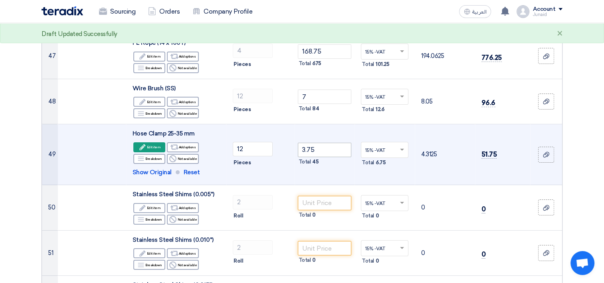
scroll to position [2837, 0]
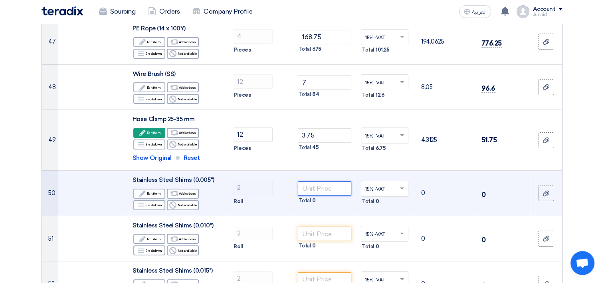
click at [314, 181] on input "number" at bounding box center [325, 188] width 54 height 14
type input "112.50"
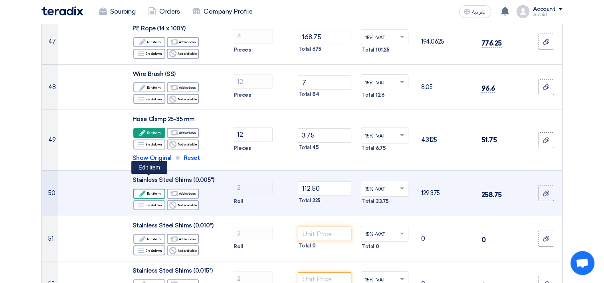
click at [139, 190] on icon "Edit" at bounding box center [142, 193] width 7 height 7
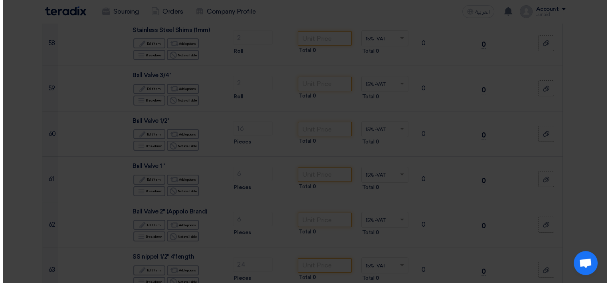
scroll to position [2456, 0]
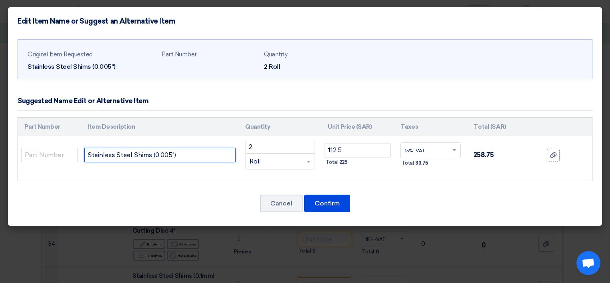
drag, startPoint x: 184, startPoint y: 154, endPoint x: -2, endPoint y: 158, distance: 185.4
paste input "x 1 Mtr"
type input "Stainless Steel Shims (0.005") x 1 MTR"
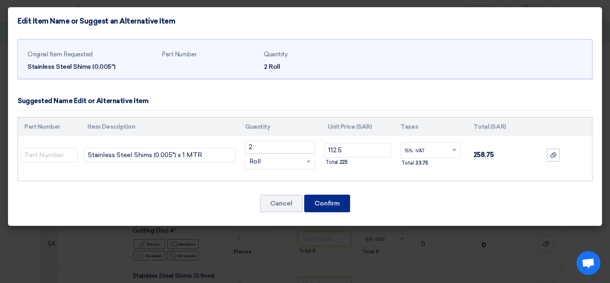
click at [342, 201] on button "Confirm" at bounding box center [327, 204] width 46 height 18
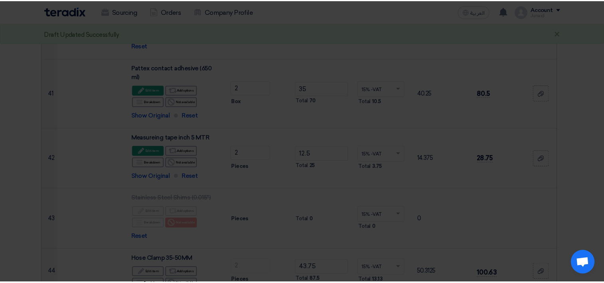
scroll to position [2898, 0]
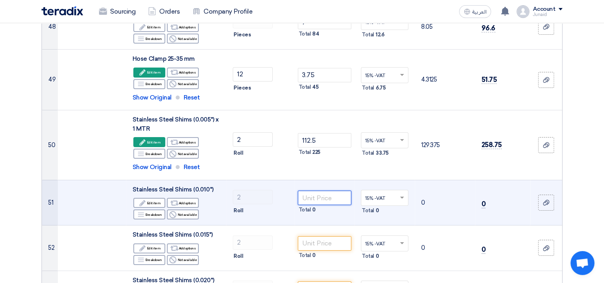
click at [321, 191] on input "number" at bounding box center [325, 198] width 54 height 14
type input "112.50"
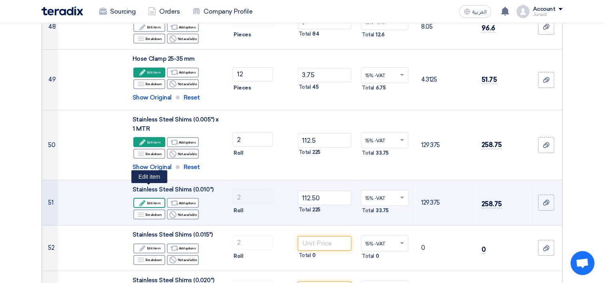
click at [140, 199] on icon "Edit" at bounding box center [142, 202] width 7 height 7
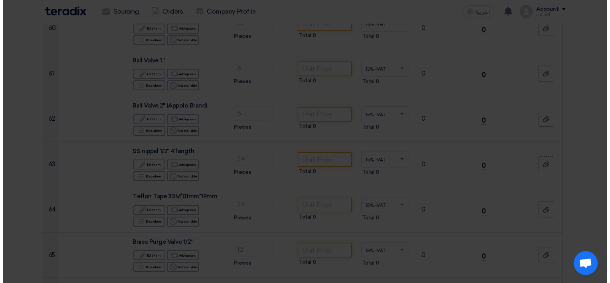
scroll to position [2456, 0]
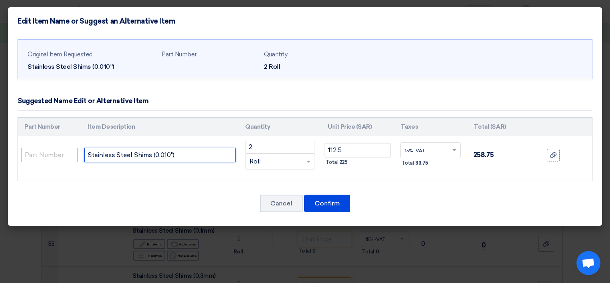
drag, startPoint x: 184, startPoint y: 153, endPoint x: 40, endPoint y: 152, distance: 144.2
paste input "x 1 MTR"
type input "Stainless Steel Shims (0.010") x 1 MTR"
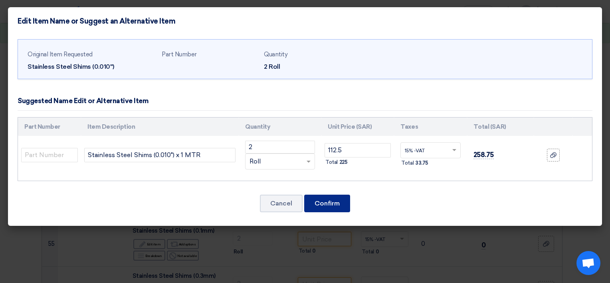
click at [328, 200] on button "Confirm" at bounding box center [327, 204] width 46 height 18
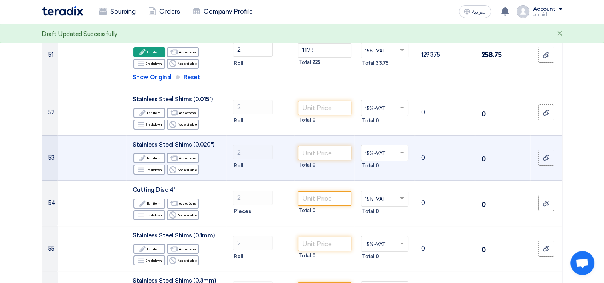
scroll to position [3097, 0]
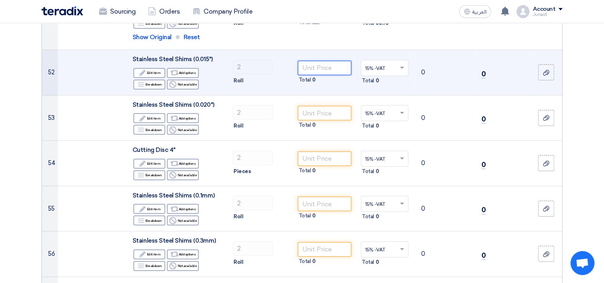
click at [323, 61] on input "number" at bounding box center [325, 68] width 54 height 14
type input "137.50"
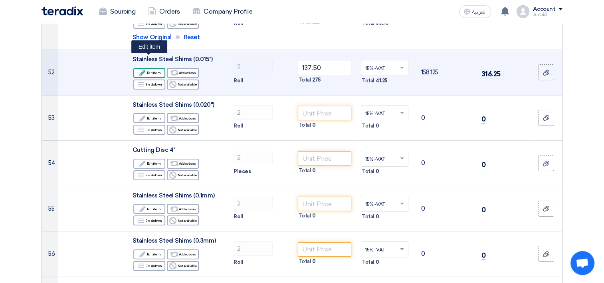
click at [155, 68] on div "Edit Edit item" at bounding box center [149, 73] width 32 height 10
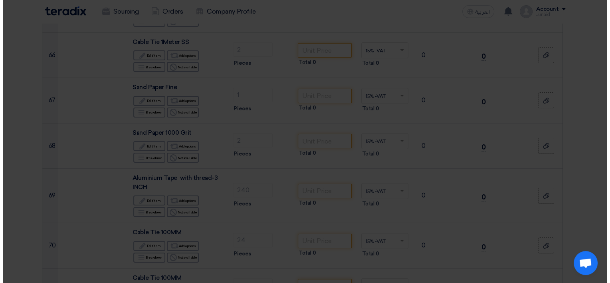
scroll to position [2524, 0]
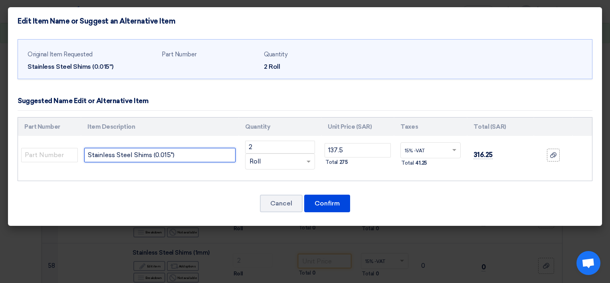
drag, startPoint x: 187, startPoint y: 155, endPoint x: -2, endPoint y: 142, distance: 189.4
paste input "Stainless Steel Shims (0.015") x 1 MTR"
type input "Stainless Steel Shims (0.015") x 1 MTR"
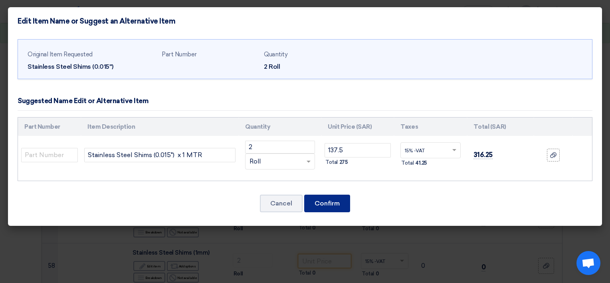
click at [343, 207] on button "Confirm" at bounding box center [327, 204] width 46 height 18
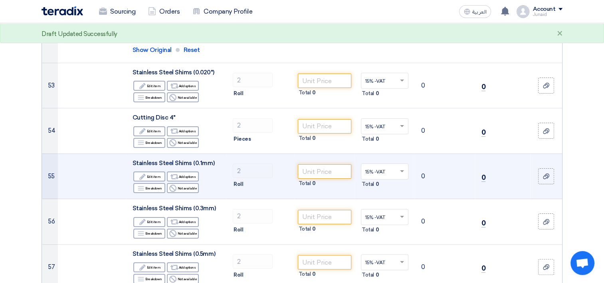
scroll to position [3167, 0]
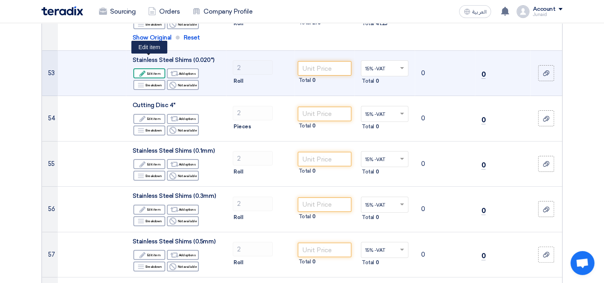
click at [162, 68] on div "Edit Edit item" at bounding box center [149, 73] width 32 height 10
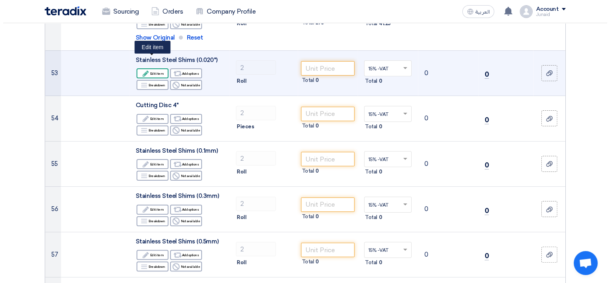
scroll to position [2524, 0]
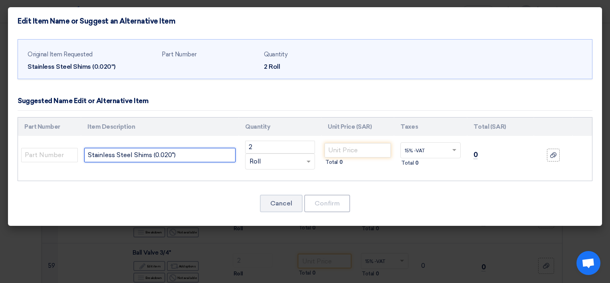
drag, startPoint x: 190, startPoint y: 157, endPoint x: -2, endPoint y: 157, distance: 191.3
paste input "Stainless Steel Shims (0.020") x 1 MTR"
type input "Stainless Steel Shims (0.020") x 1 MTR"
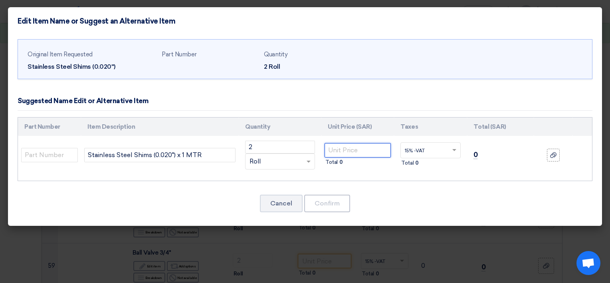
click at [351, 145] on input "number" at bounding box center [358, 150] width 66 height 14
type input "150"
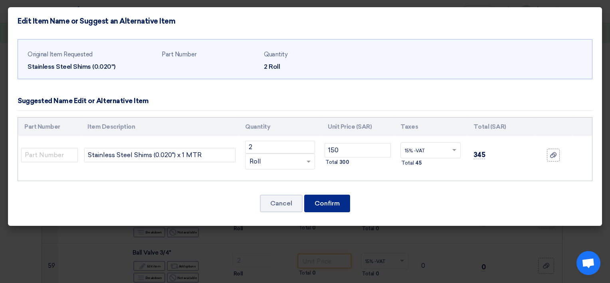
click at [328, 203] on button "Confirm" at bounding box center [327, 204] width 46 height 18
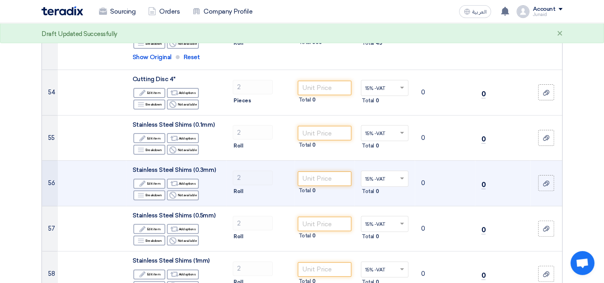
scroll to position [3236, 0]
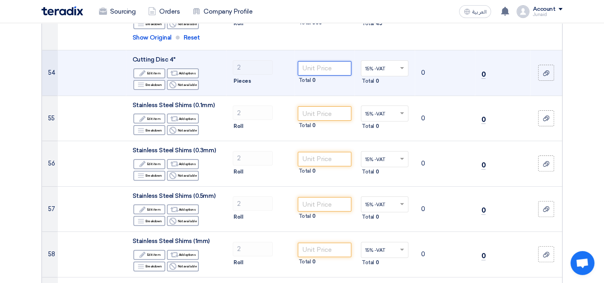
click at [321, 61] on input "number" at bounding box center [325, 68] width 54 height 14
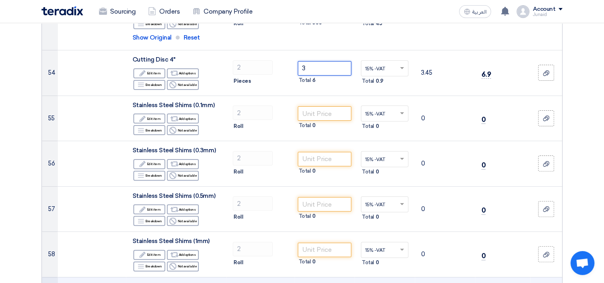
type input "3"
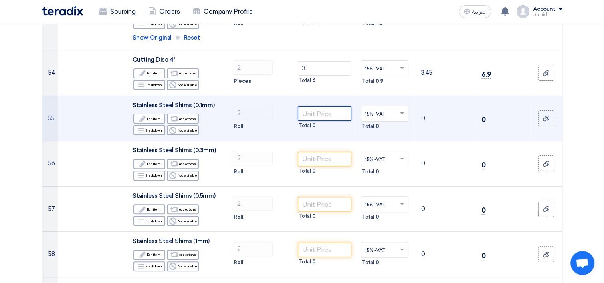
click at [319, 106] on input "number" at bounding box center [325, 113] width 54 height 14
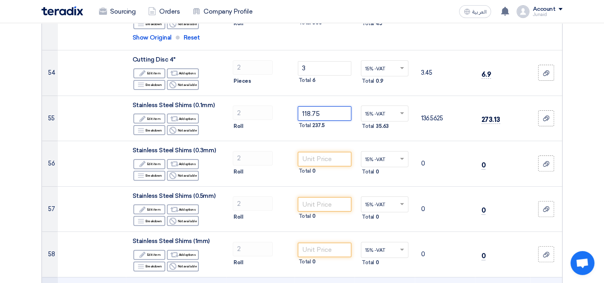
type input "118.75"
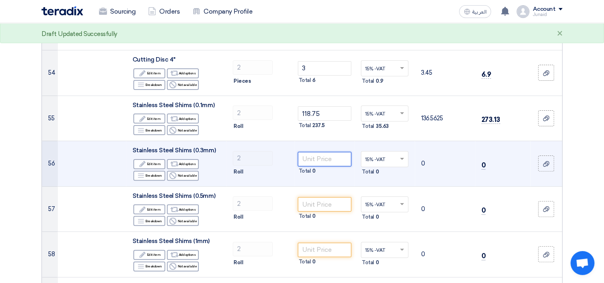
click at [328, 152] on input "number" at bounding box center [325, 159] width 54 height 14
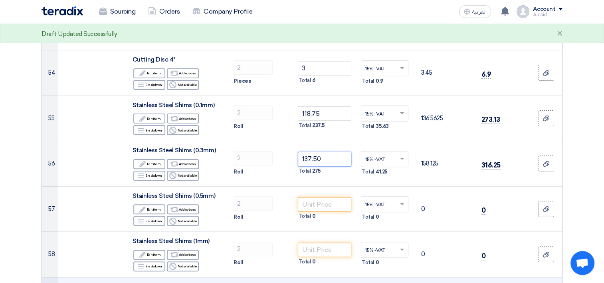
type input "137.50"
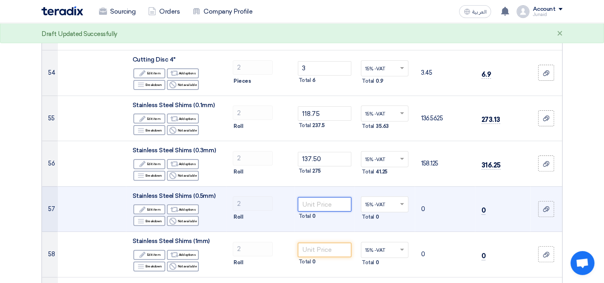
drag, startPoint x: 325, startPoint y: 185, endPoint x: 328, endPoint y: 190, distance: 5.5
click at [328, 197] on input "number" at bounding box center [325, 204] width 54 height 14
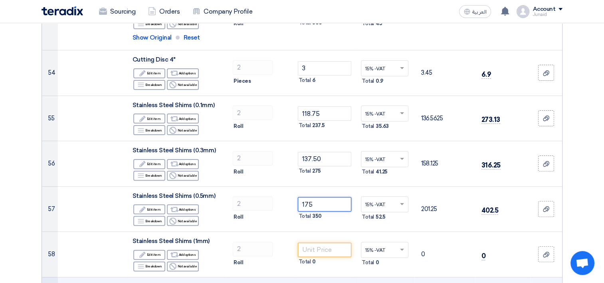
type input "175"
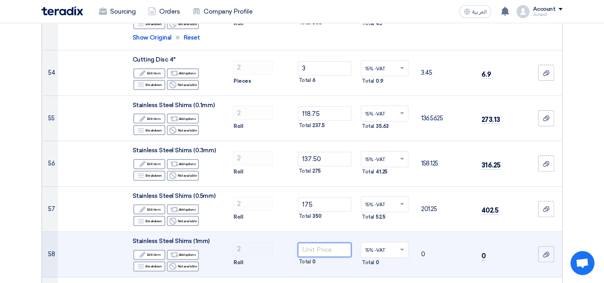
click at [330, 242] on input "number" at bounding box center [325, 249] width 54 height 14
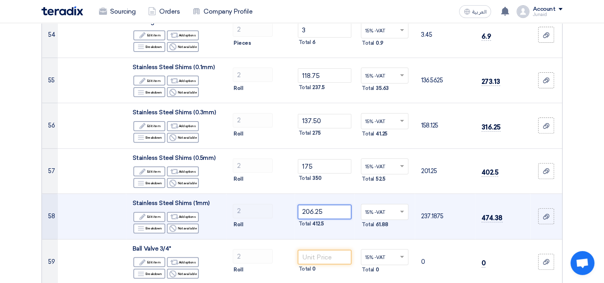
scroll to position [3276, 0]
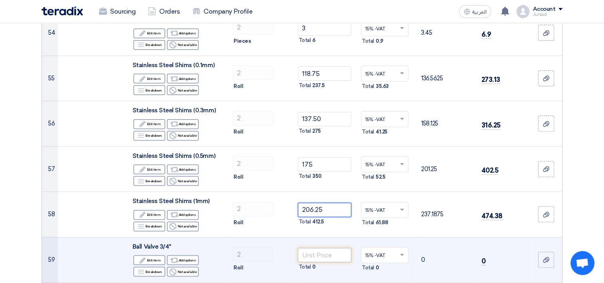
type input "206.25"
click at [318, 248] on input "number" at bounding box center [325, 255] width 54 height 14
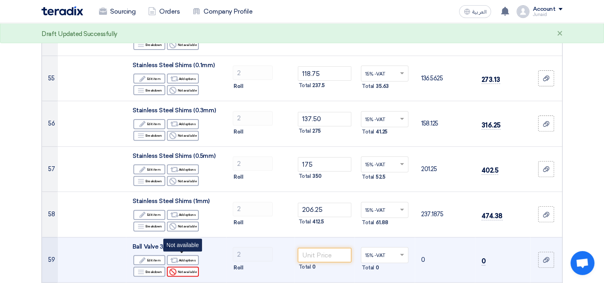
click at [177, 266] on div "Reject Not available" at bounding box center [183, 271] width 32 height 10
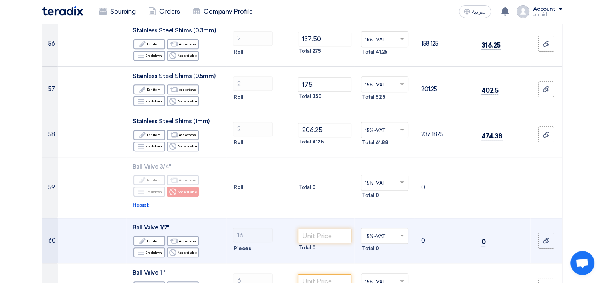
scroll to position [3396, 0]
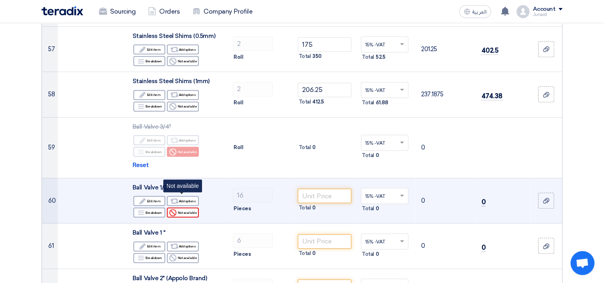
click at [191, 207] on div "Reject Not available" at bounding box center [183, 212] width 32 height 10
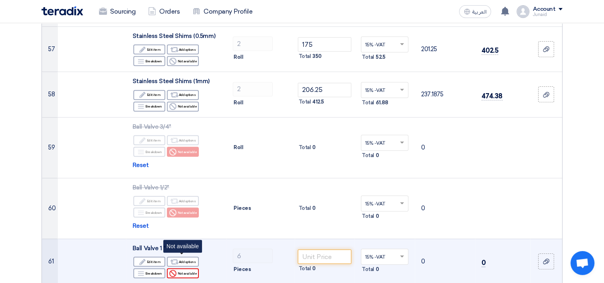
click at [187, 268] on div "Reject Not available" at bounding box center [183, 273] width 32 height 10
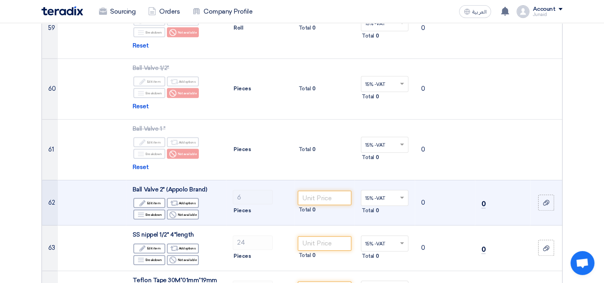
scroll to position [3516, 0]
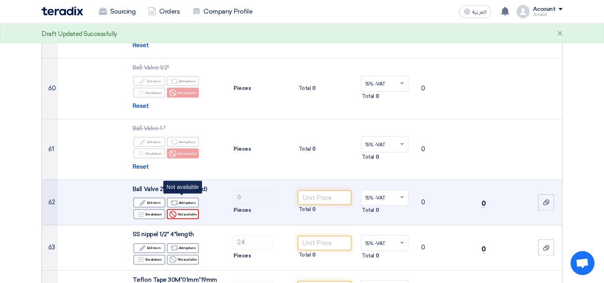
click at [191, 209] on div "Reject Not available" at bounding box center [183, 214] width 32 height 10
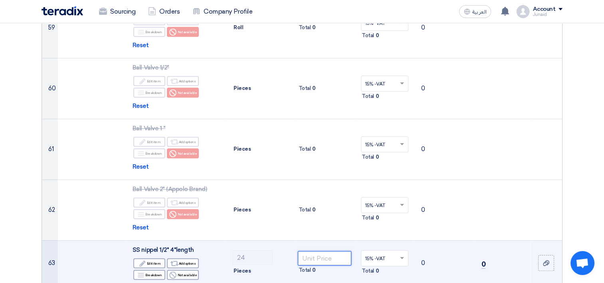
click at [325, 251] on input "number" at bounding box center [325, 258] width 54 height 14
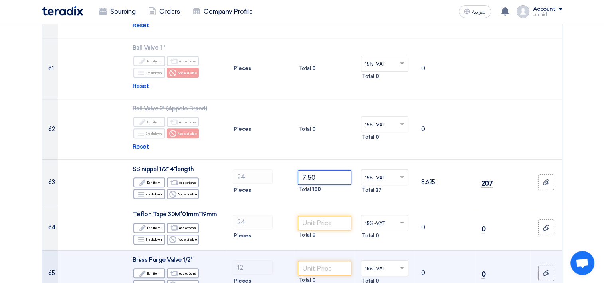
scroll to position [3636, 0]
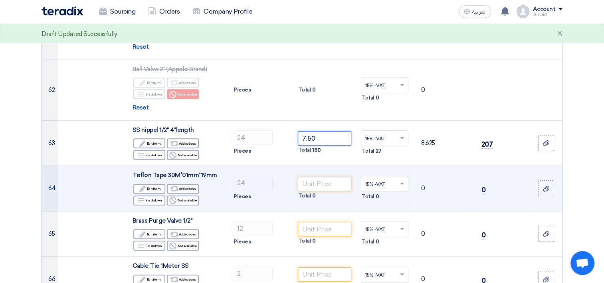
type input "7.50"
click at [318, 177] on input "number" at bounding box center [325, 184] width 54 height 14
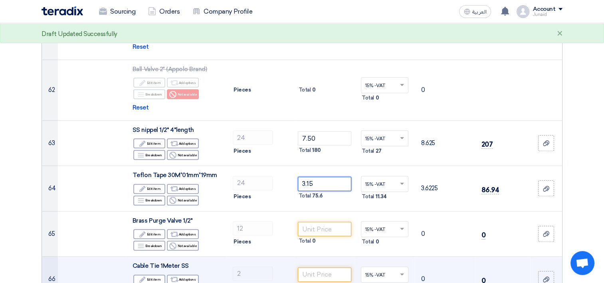
type input "3.15"
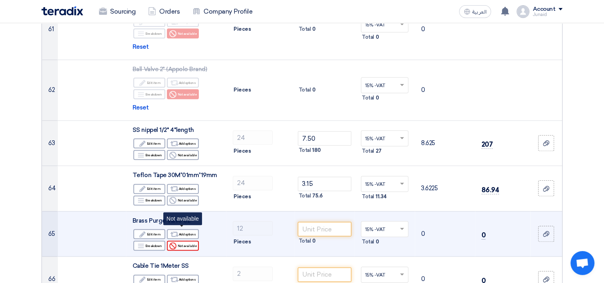
click at [179, 240] on div "Reject Not available" at bounding box center [183, 245] width 32 height 10
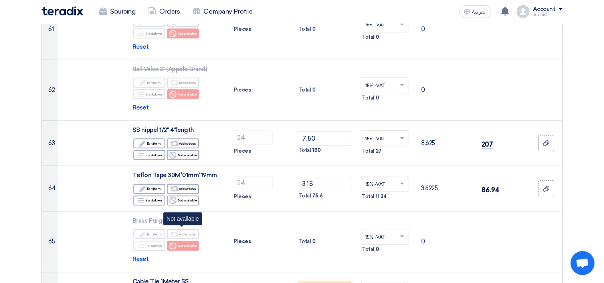
scroll to position [3716, 0]
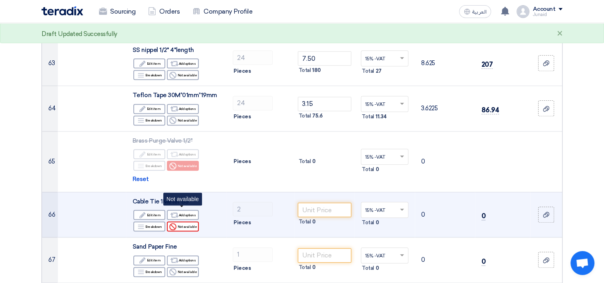
click at [180, 221] on div "Reject Not available" at bounding box center [183, 226] width 32 height 10
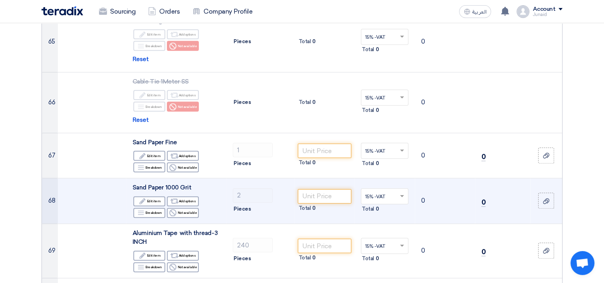
scroll to position [3875, 0]
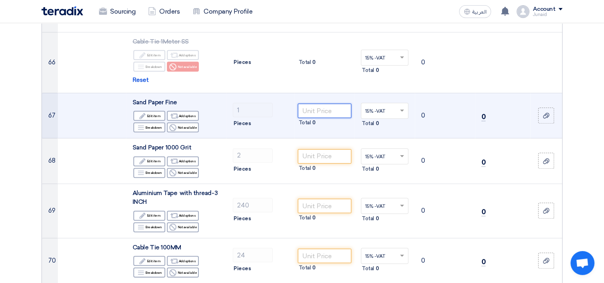
click at [316, 103] on input "number" at bounding box center [325, 110] width 54 height 14
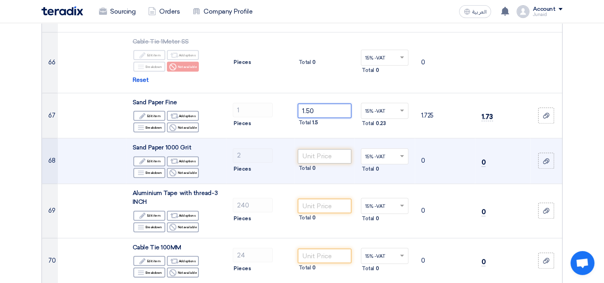
type input "1.50"
click at [329, 149] on input "number" at bounding box center [325, 156] width 54 height 14
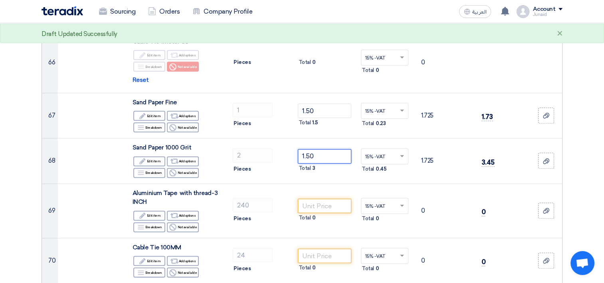
type input "1.50"
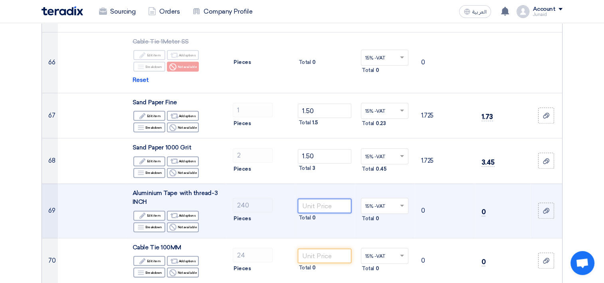
click at [333, 199] on input "number" at bounding box center [325, 206] width 54 height 14
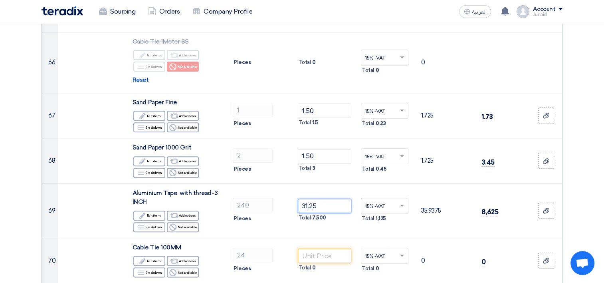
type input "31.25"
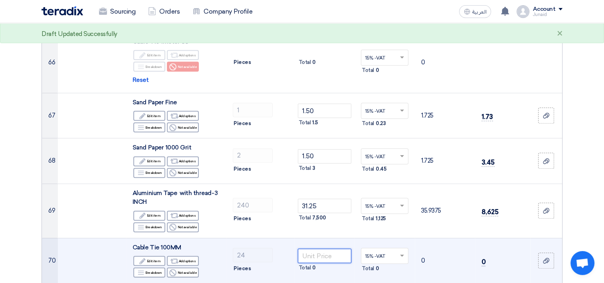
click at [345, 248] on input "number" at bounding box center [325, 255] width 54 height 14
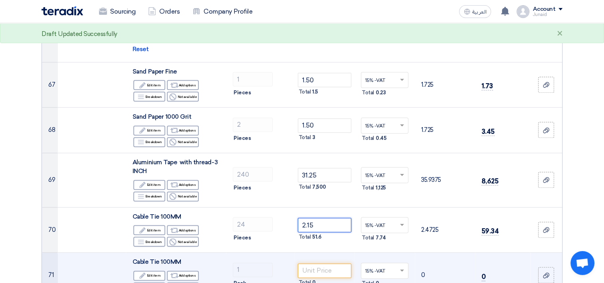
scroll to position [3955, 0]
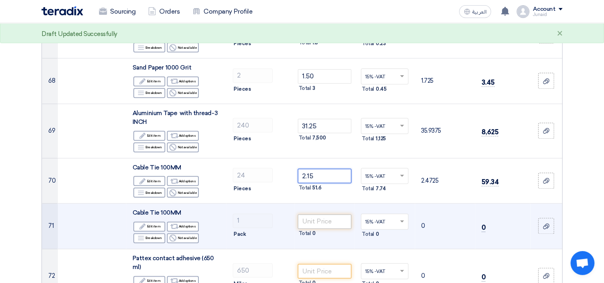
type input "2.15"
click at [315, 214] on input "number" at bounding box center [325, 221] width 54 height 14
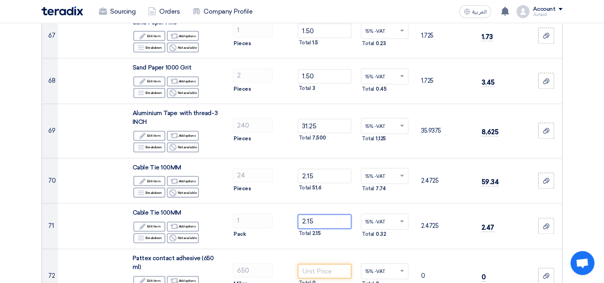
type input "2.15"
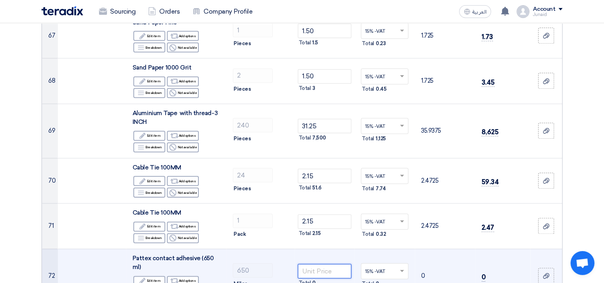
click at [346, 264] on input "number" at bounding box center [325, 271] width 54 height 14
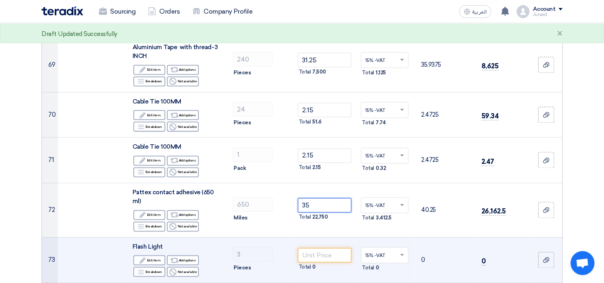
scroll to position [4035, 0]
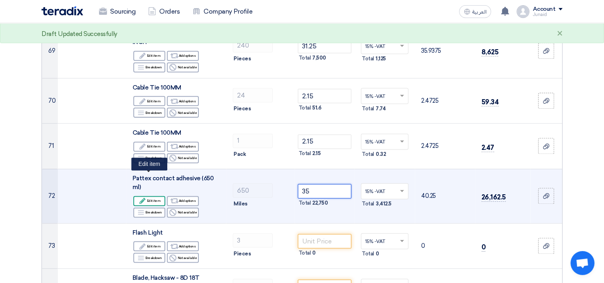
type input "35"
click at [154, 196] on div "Edit Edit item" at bounding box center [149, 201] width 32 height 10
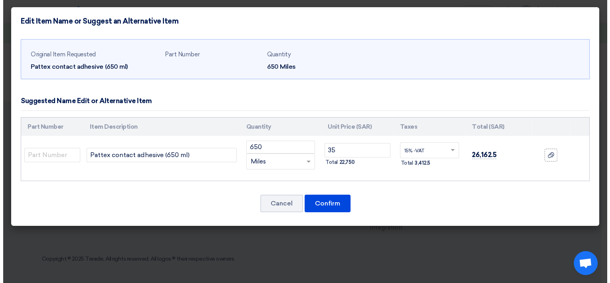
scroll to position [3254, 0]
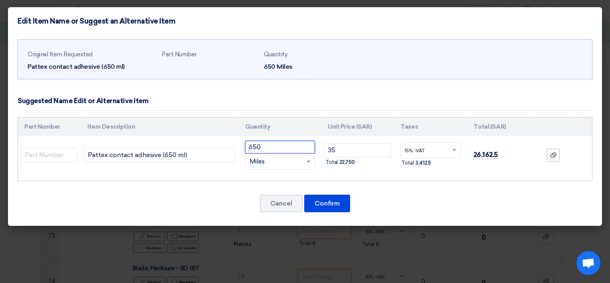
click at [275, 150] on input "650" at bounding box center [280, 147] width 70 height 13
drag, startPoint x: 270, startPoint y: 146, endPoint x: 161, endPoint y: 154, distance: 108.9
click at [161, 154] on tr "Pattex contact adhesive (650 ml) 650 RFQ_STEP1.ITEMS.2.TYPE_PLACEHOLDER ×" at bounding box center [305, 155] width 574 height 38
type input "1"
click at [310, 159] on span at bounding box center [310, 161] width 10 height 9
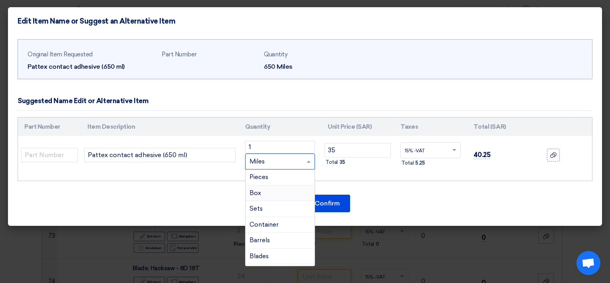
click at [272, 190] on div "Box" at bounding box center [280, 193] width 69 height 16
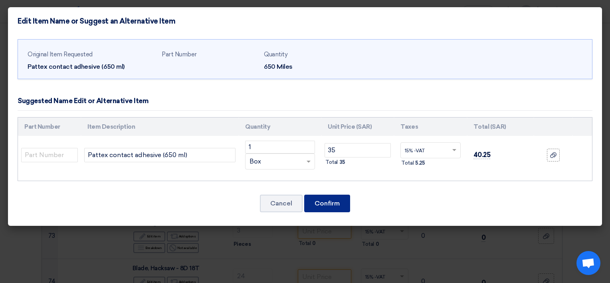
click at [332, 201] on button "Confirm" at bounding box center [327, 204] width 46 height 18
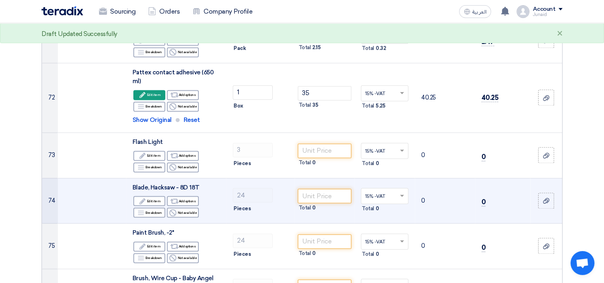
scroll to position [4155, 0]
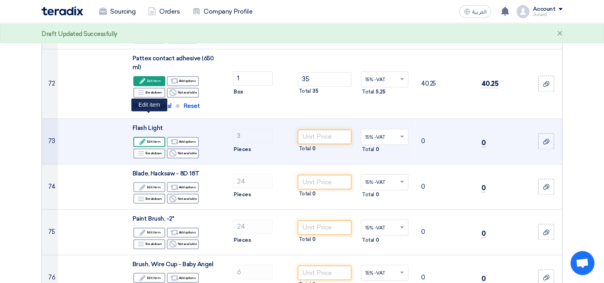
click at [153, 137] on div "Edit Edit item" at bounding box center [149, 142] width 32 height 10
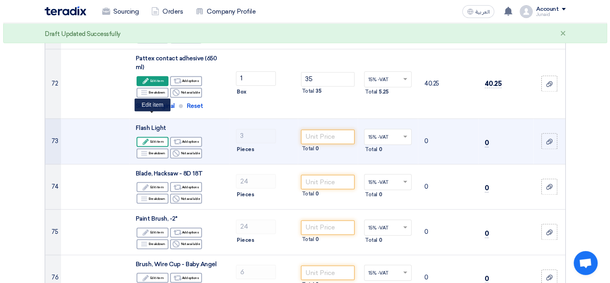
scroll to position [3374, 0]
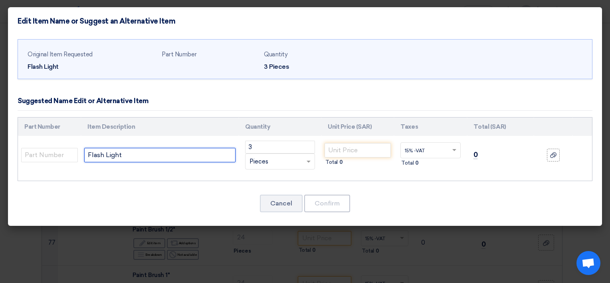
drag, startPoint x: 164, startPoint y: 152, endPoint x: 10, endPoint y: 152, distance: 154.2
click at [10, 152] on div "Original Item Requested Flash Light Part Number Quantity 3 Pieces 3 ×" at bounding box center [305, 130] width 594 height 191
paste input "LASH LIGHT SRL3100 STRONG LITE"
type input "FLASH LIGHT SRL3100 STRONG LITE"
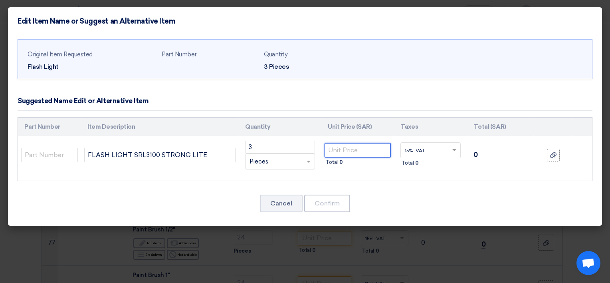
click at [359, 147] on input "number" at bounding box center [358, 150] width 66 height 14
type input "146.95"
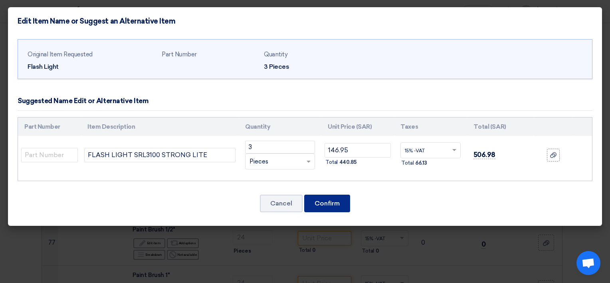
click at [334, 203] on button "Confirm" at bounding box center [327, 204] width 46 height 18
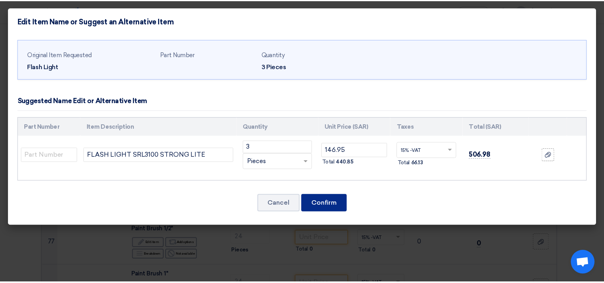
scroll to position [4155, 0]
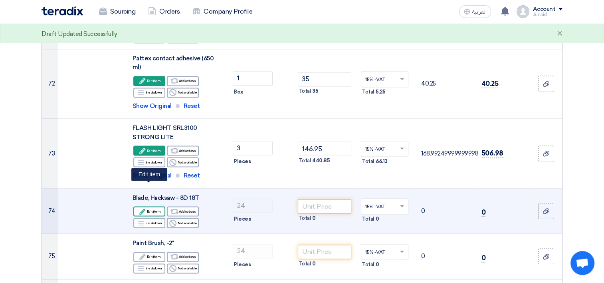
click at [151, 206] on div "Edit Edit item" at bounding box center [149, 211] width 32 height 10
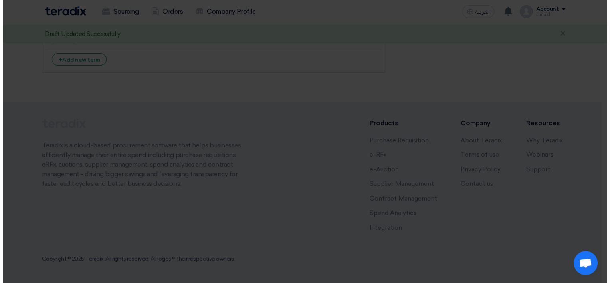
scroll to position [3374, 0]
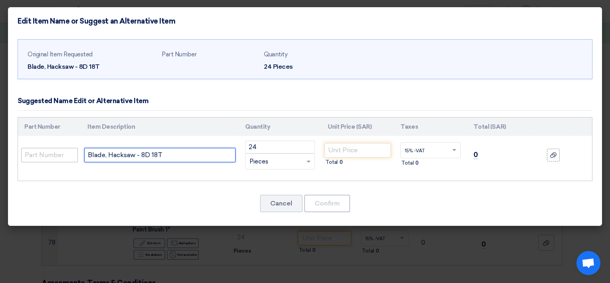
drag, startPoint x: 178, startPoint y: 156, endPoint x: 25, endPoint y: 158, distance: 153.4
click at [26, 159] on tr "Blade, Hacksaw - 8D 18T 24 RFQ_STEP1.ITEMS.2.TYPE_PLACEHOLDER × Pieces" at bounding box center [305, 155] width 574 height 38
paste input "HSS Hacksaw Blade"
type input "HSS Hacksaw Blade"
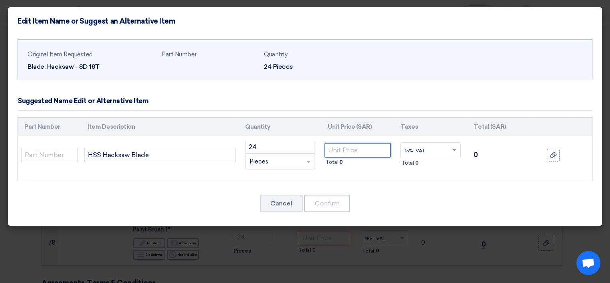
click at [372, 145] on input "number" at bounding box center [358, 150] width 66 height 14
type input "4.95"
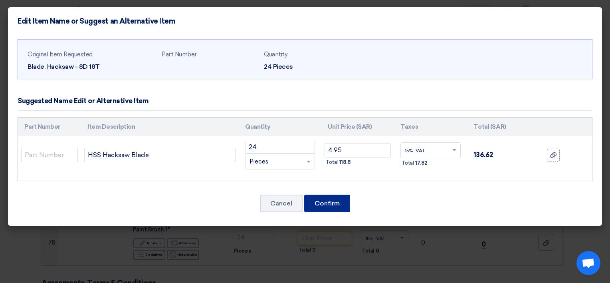
click at [334, 198] on button "Confirm" at bounding box center [327, 204] width 46 height 18
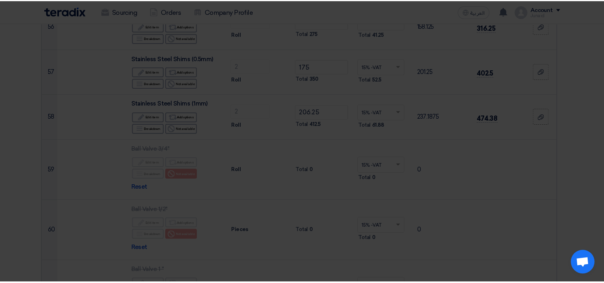
scroll to position [4155, 0]
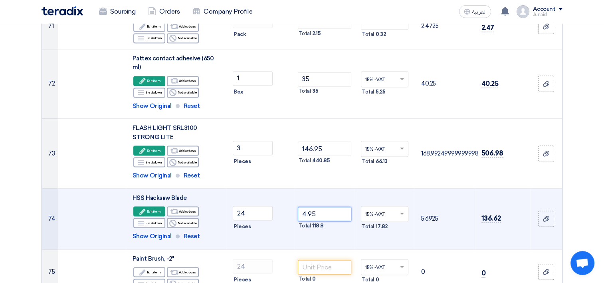
click at [324, 206] on input "4.95" at bounding box center [325, 213] width 54 height 14
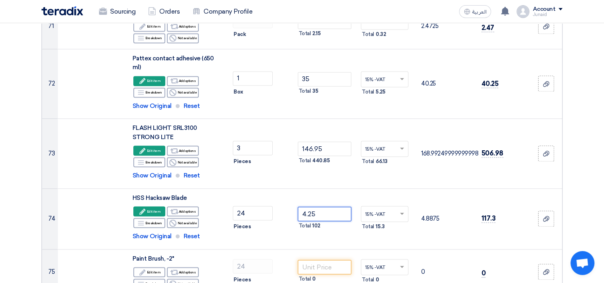
type input "4.25"
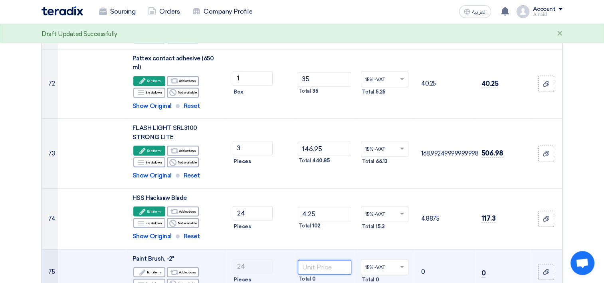
click at [334, 260] on input "number" at bounding box center [325, 267] width 54 height 14
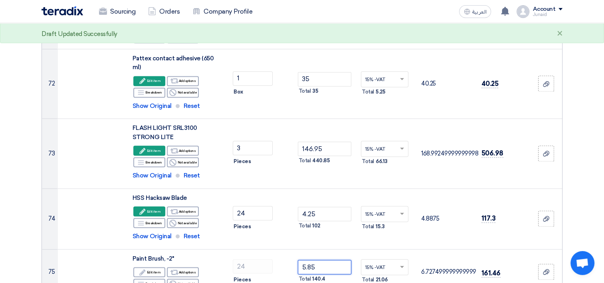
type input "5.85"
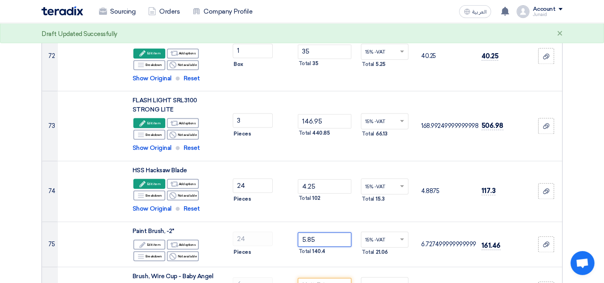
scroll to position [4235, 0]
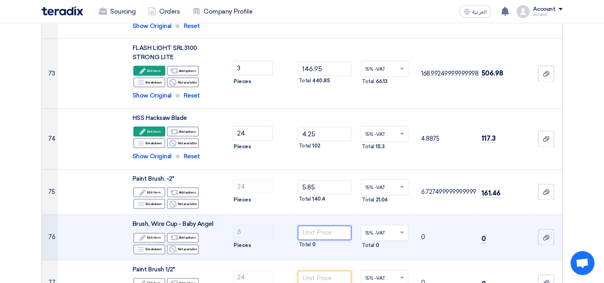
click at [312, 225] on input "number" at bounding box center [325, 232] width 54 height 14
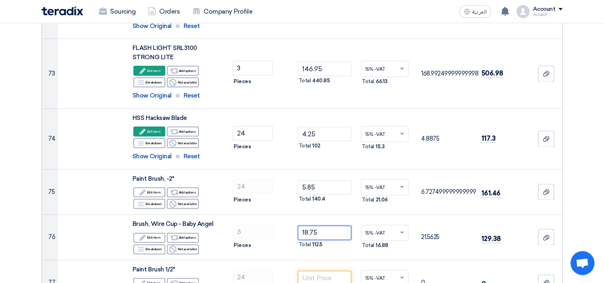
type input "18.75"
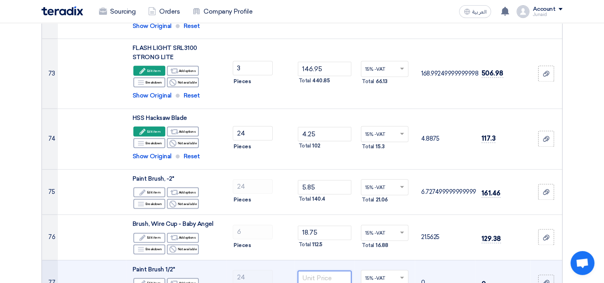
click at [320, 270] on input "number" at bounding box center [325, 277] width 54 height 14
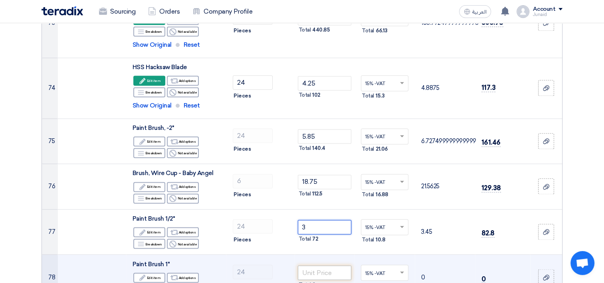
scroll to position [4315, 0]
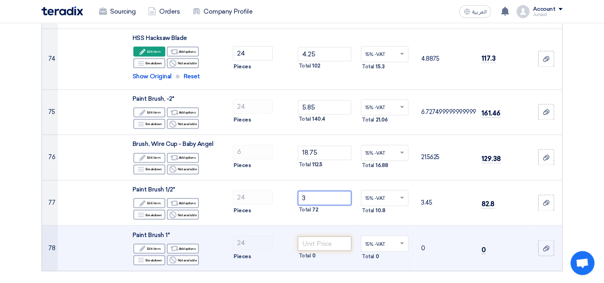
type input "3"
click at [331, 236] on input "number" at bounding box center [325, 243] width 54 height 14
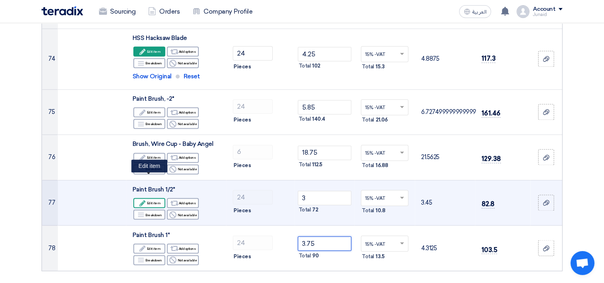
type input "3.75"
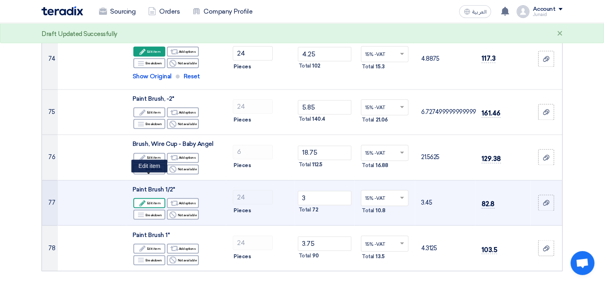
click at [149, 198] on div "Edit Edit item" at bounding box center [149, 203] width 32 height 10
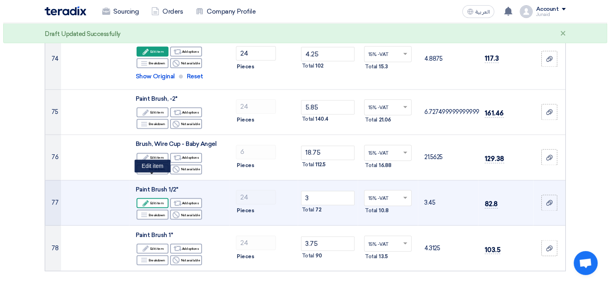
scroll to position [3473, 0]
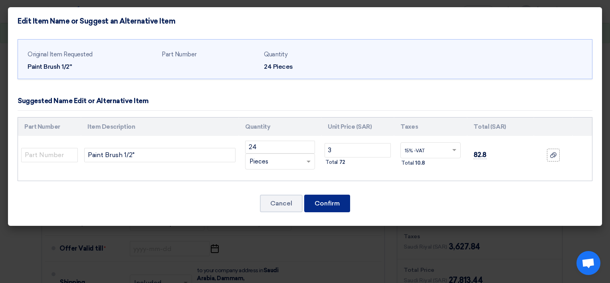
click at [334, 197] on button "Confirm" at bounding box center [327, 204] width 46 height 18
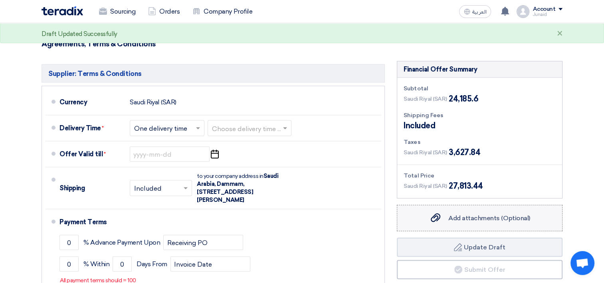
scroll to position [4565, 0]
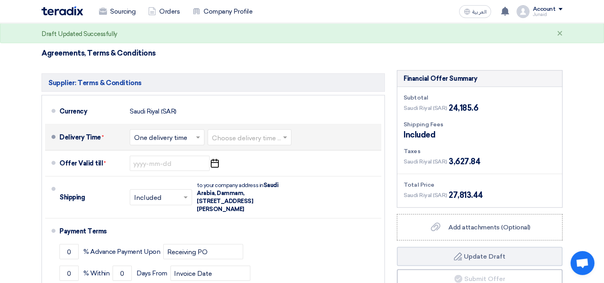
click at [247, 133] on input "text" at bounding box center [250, 139] width 76 height 12
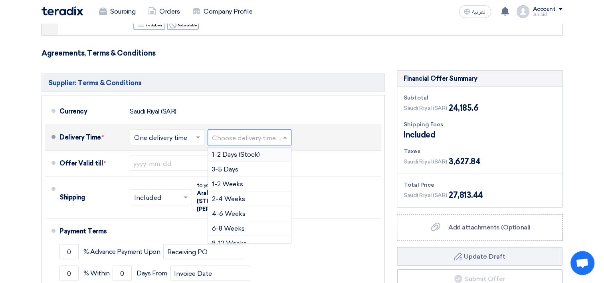
click at [249, 151] on span "1-2 Days (Stock)" at bounding box center [236, 155] width 48 height 8
click at [235, 133] on input "text" at bounding box center [243, 139] width 62 height 12
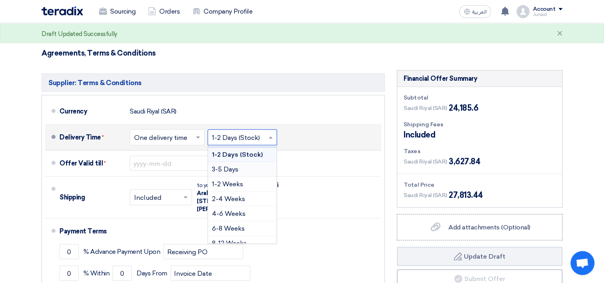
click at [232, 165] on span "3-5 Days" at bounding box center [225, 169] width 26 height 8
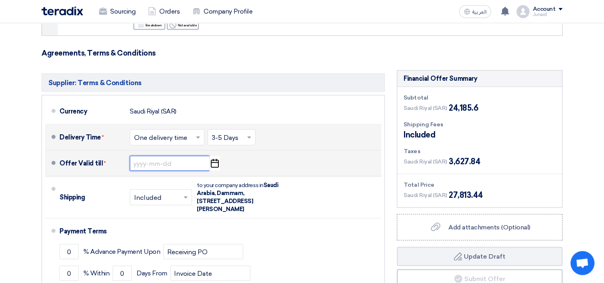
click at [162, 156] on input at bounding box center [170, 163] width 80 height 15
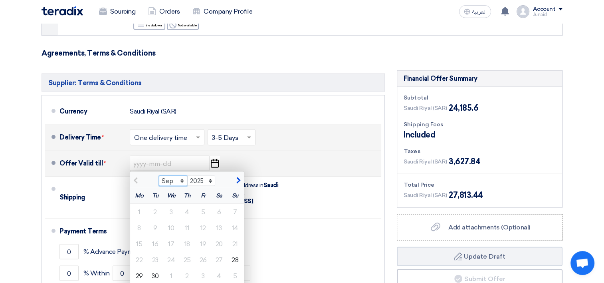
click at [182, 176] on select "Sep Oct Nov Dec" at bounding box center [173, 181] width 28 height 10
select select "10"
click at [159, 176] on select "Sep Oct Nov Dec" at bounding box center [173, 181] width 28 height 10
click at [171, 204] on div "1" at bounding box center [171, 212] width 16 height 16
type input "[DATE]"
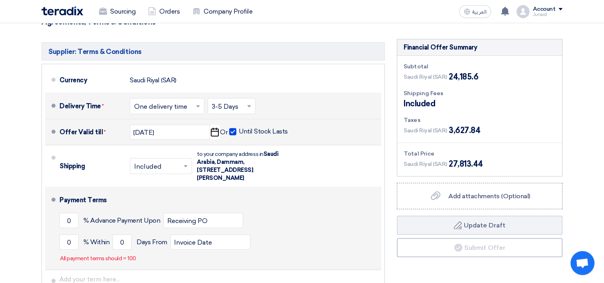
scroll to position [4605, 0]
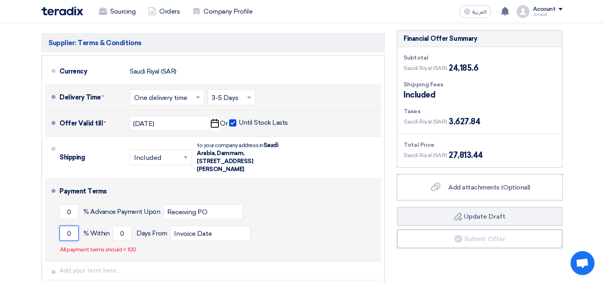
click at [72, 226] on input "0" at bounding box center [69, 233] width 19 height 15
type input "100"
drag, startPoint x: 122, startPoint y: 207, endPoint x: 103, endPoint y: 209, distance: 18.9
click at [103, 222] on div "100 % [DATE] From Invoice Date" at bounding box center [219, 233] width 319 height 22
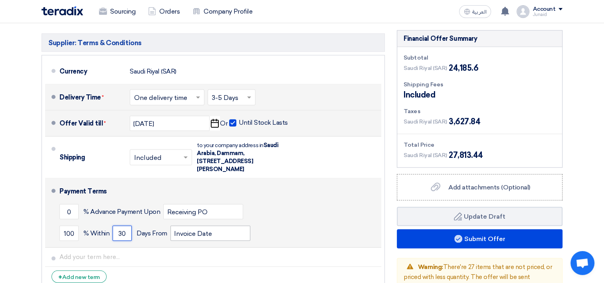
type input "30"
click at [197, 226] on input "Invoice Date" at bounding box center [211, 233] width 80 height 15
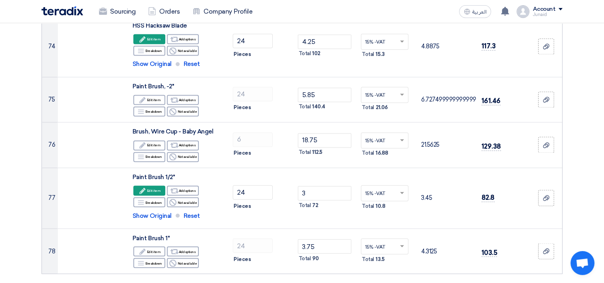
scroll to position [4314, 0]
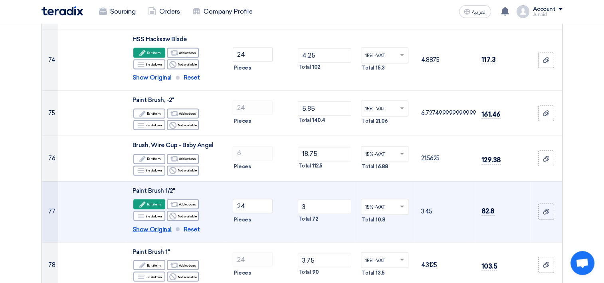
click at [158, 224] on span "Show Original" at bounding box center [152, 228] width 39 height 9
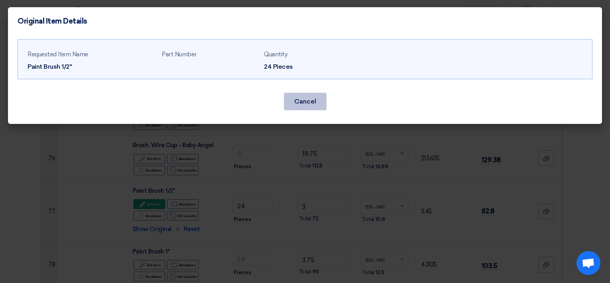
click at [307, 104] on button "Cancel" at bounding box center [305, 102] width 43 height 18
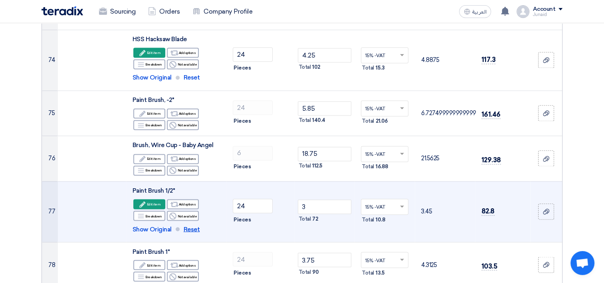
click at [190, 224] on span "Reset" at bounding box center [192, 228] width 16 height 9
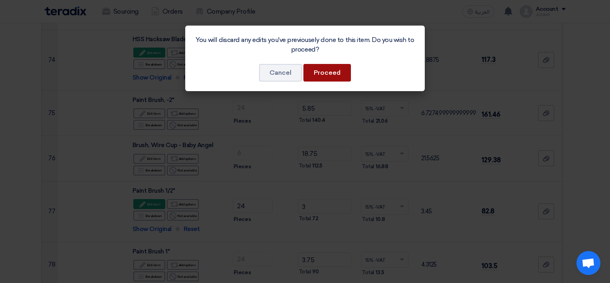
click at [328, 73] on button "Proceed" at bounding box center [328, 73] width 48 height 18
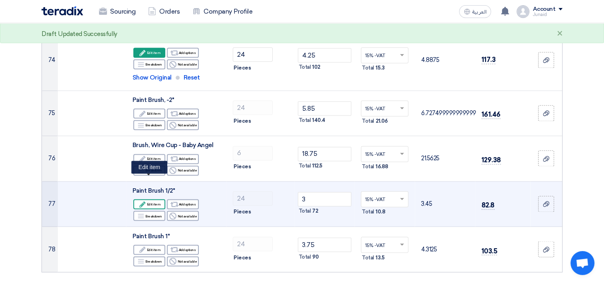
click at [159, 199] on div "Edit Edit item" at bounding box center [149, 204] width 32 height 10
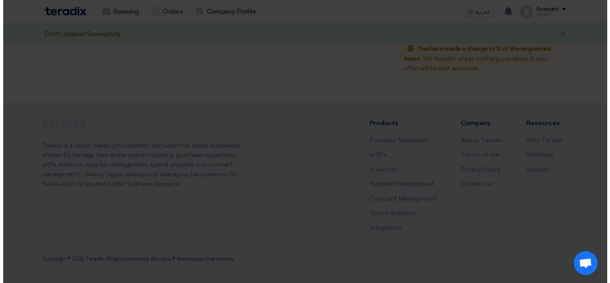
scroll to position [3472, 0]
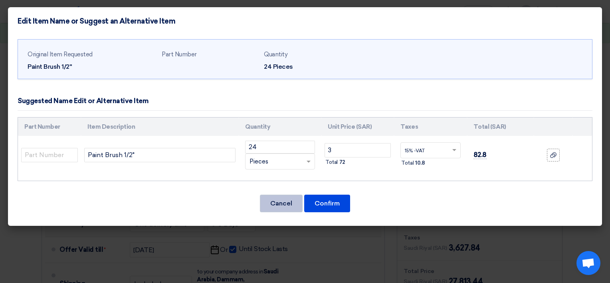
click at [289, 198] on button "Cancel" at bounding box center [281, 204] width 43 height 18
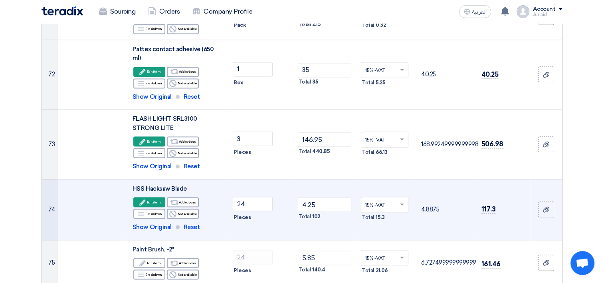
scroll to position [4124, 0]
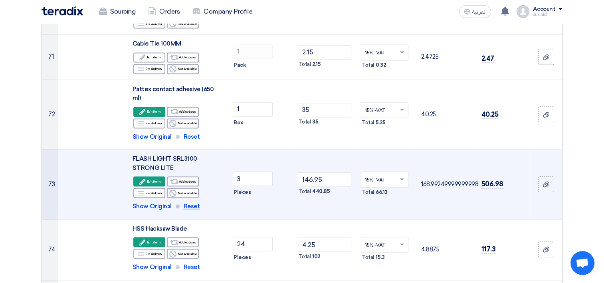
click at [193, 202] on span "Reset" at bounding box center [192, 206] width 16 height 9
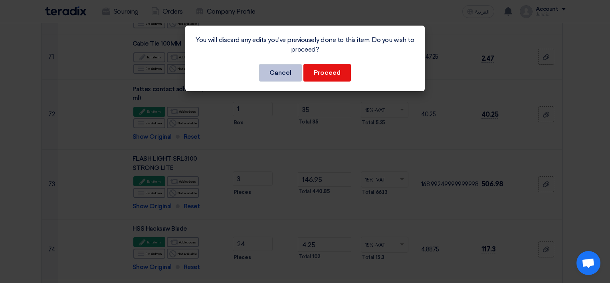
click at [278, 72] on button "Cancel" at bounding box center [280, 73] width 43 height 18
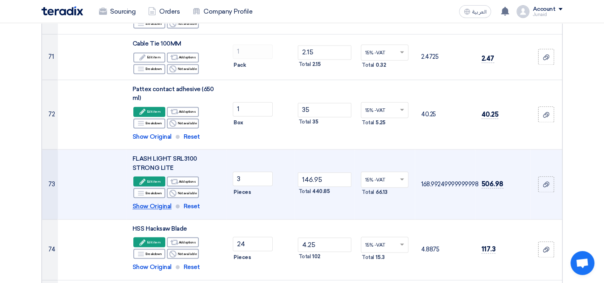
click at [154, 202] on span "Show Original" at bounding box center [152, 206] width 39 height 9
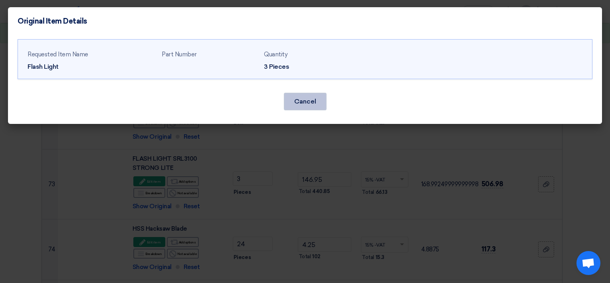
click at [292, 100] on button "Cancel" at bounding box center [305, 102] width 43 height 18
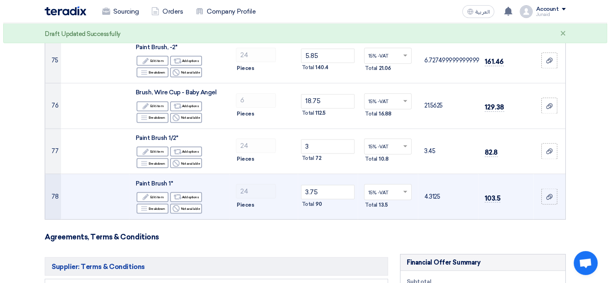
scroll to position [4604, 0]
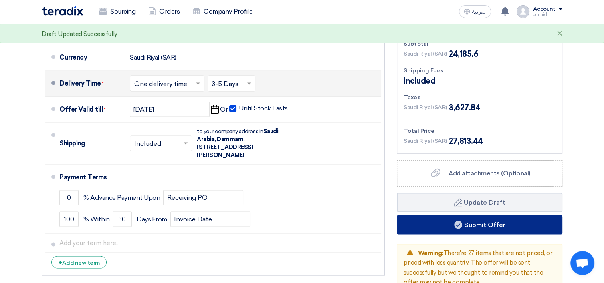
click at [433, 215] on button "Submit Offer" at bounding box center [480, 224] width 166 height 19
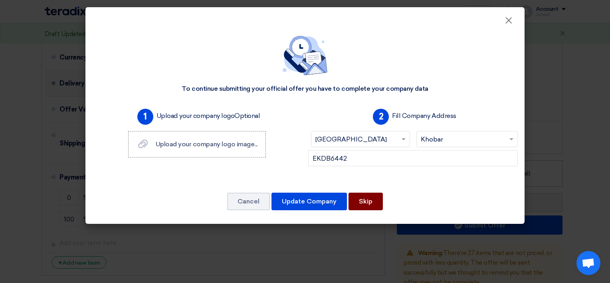
click at [369, 200] on button "Skip" at bounding box center [366, 202] width 34 height 18
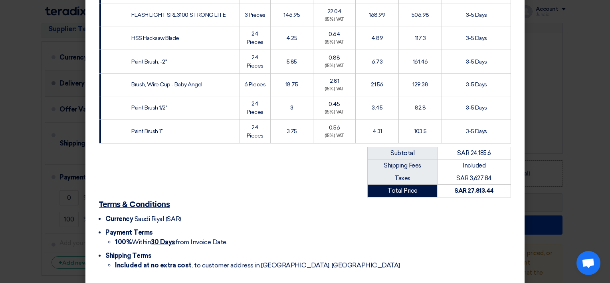
scroll to position [1844, 0]
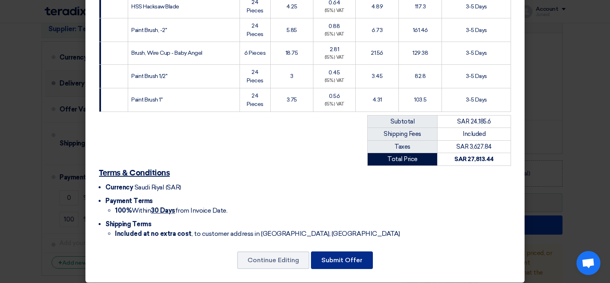
click at [344, 256] on button "Submit Offer" at bounding box center [342, 260] width 62 height 18
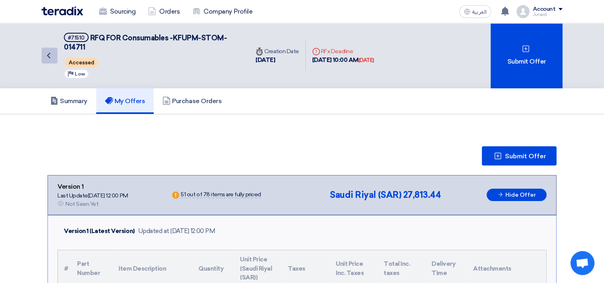
click at [47, 52] on icon "Back" at bounding box center [49, 56] width 10 height 10
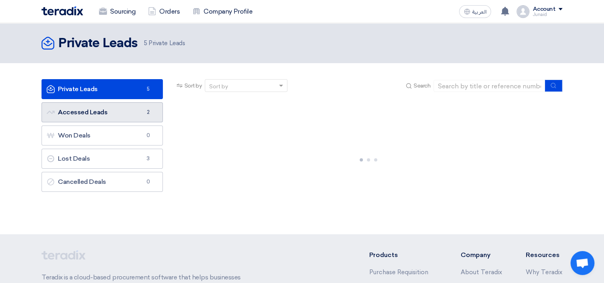
click at [141, 107] on link "Accessed Leads Accessed Leads 2" at bounding box center [102, 112] width 121 height 20
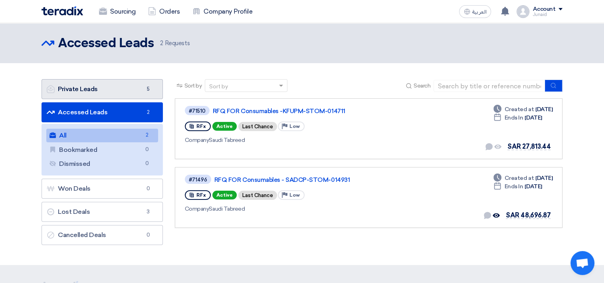
click at [103, 90] on link "Private Leads Private Leads 5" at bounding box center [102, 89] width 121 height 20
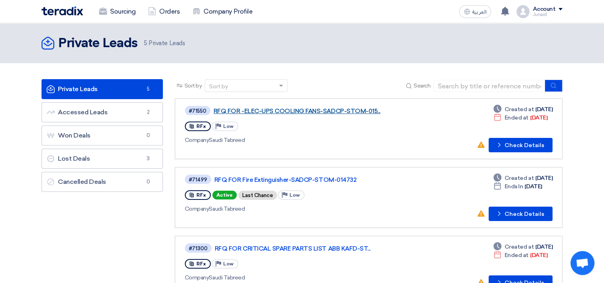
click at [334, 109] on link "RFQ FOR -ELEC-UPS COOLING FANS-SADCP-STOM-015..." at bounding box center [314, 110] width 200 height 7
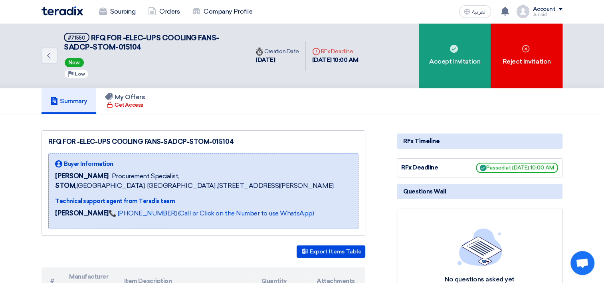
click at [550, 8] on div "Account" at bounding box center [544, 9] width 23 height 7
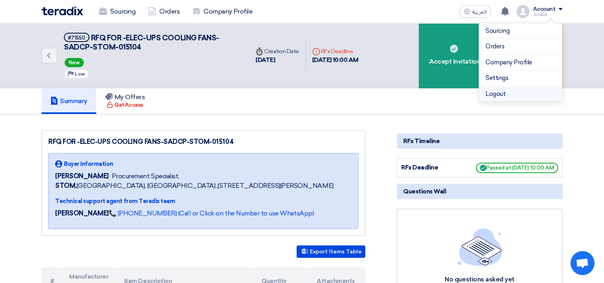
click at [517, 97] on li "Logout" at bounding box center [520, 94] width 83 height 16
